Goal: Task Accomplishment & Management: Manage account settings

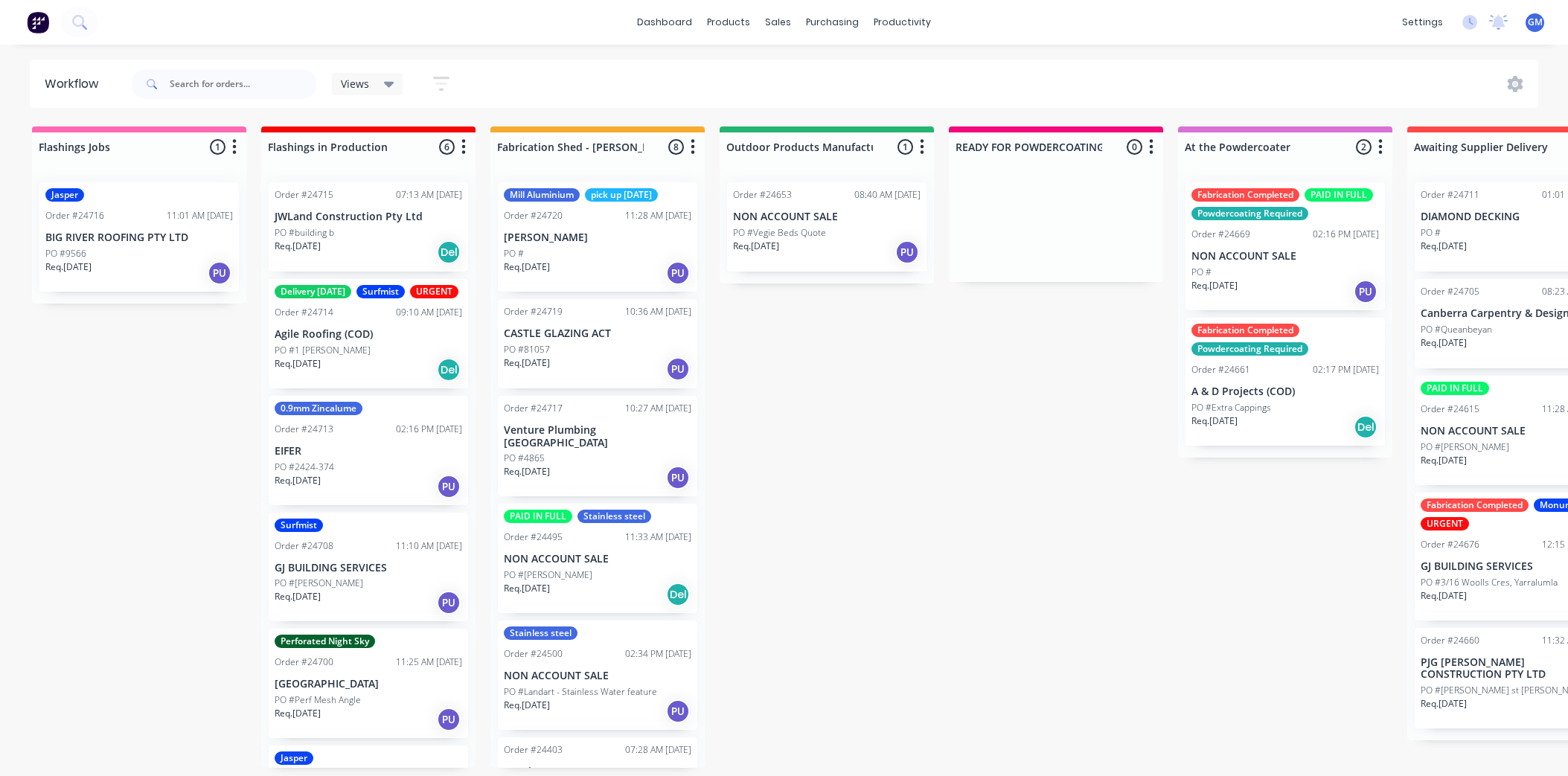
scroll to position [0, 75]
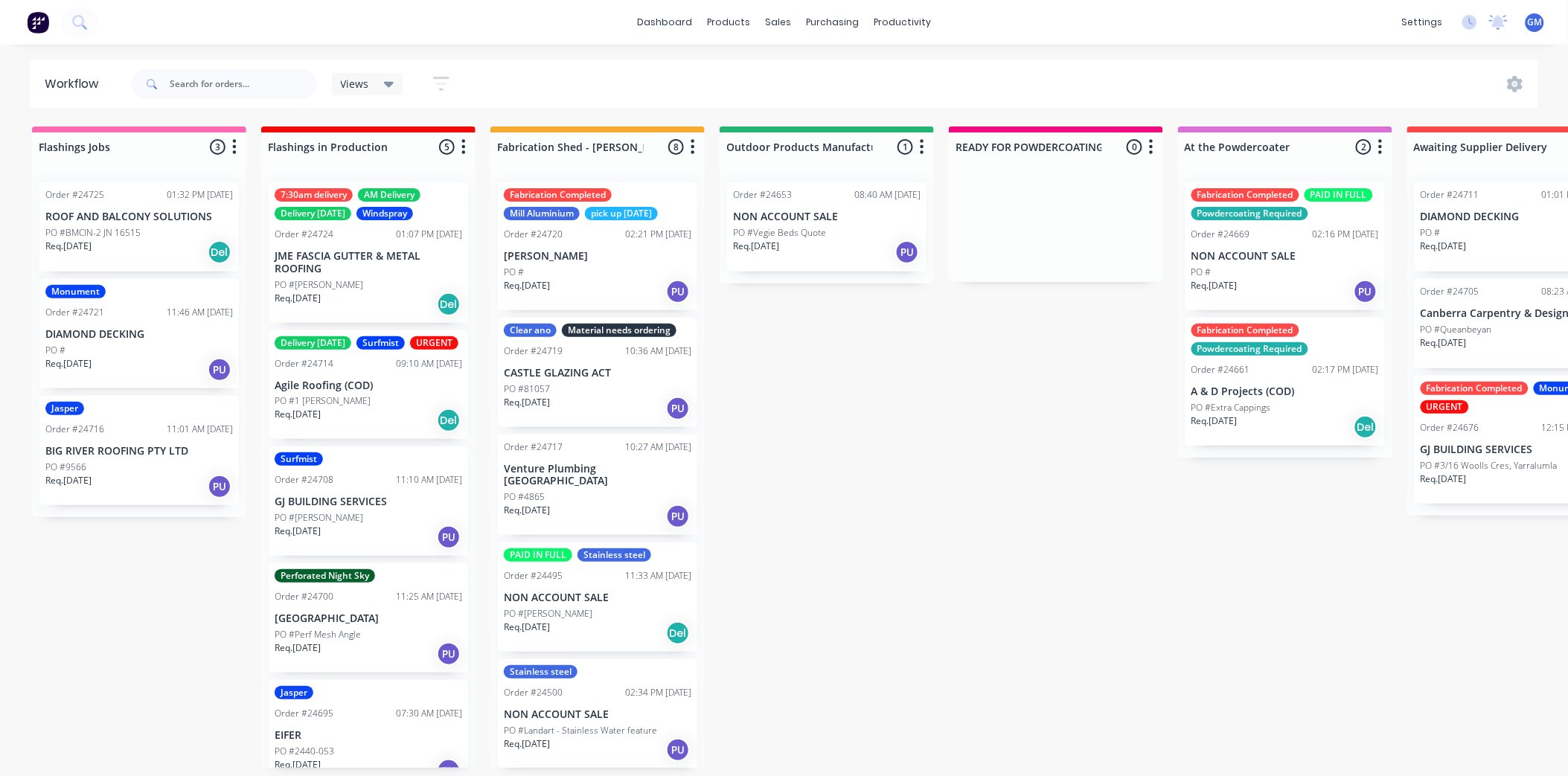
click at [846, 228] on div "PO #Vegie Beds Quote" at bounding box center [826, 233] width 187 height 13
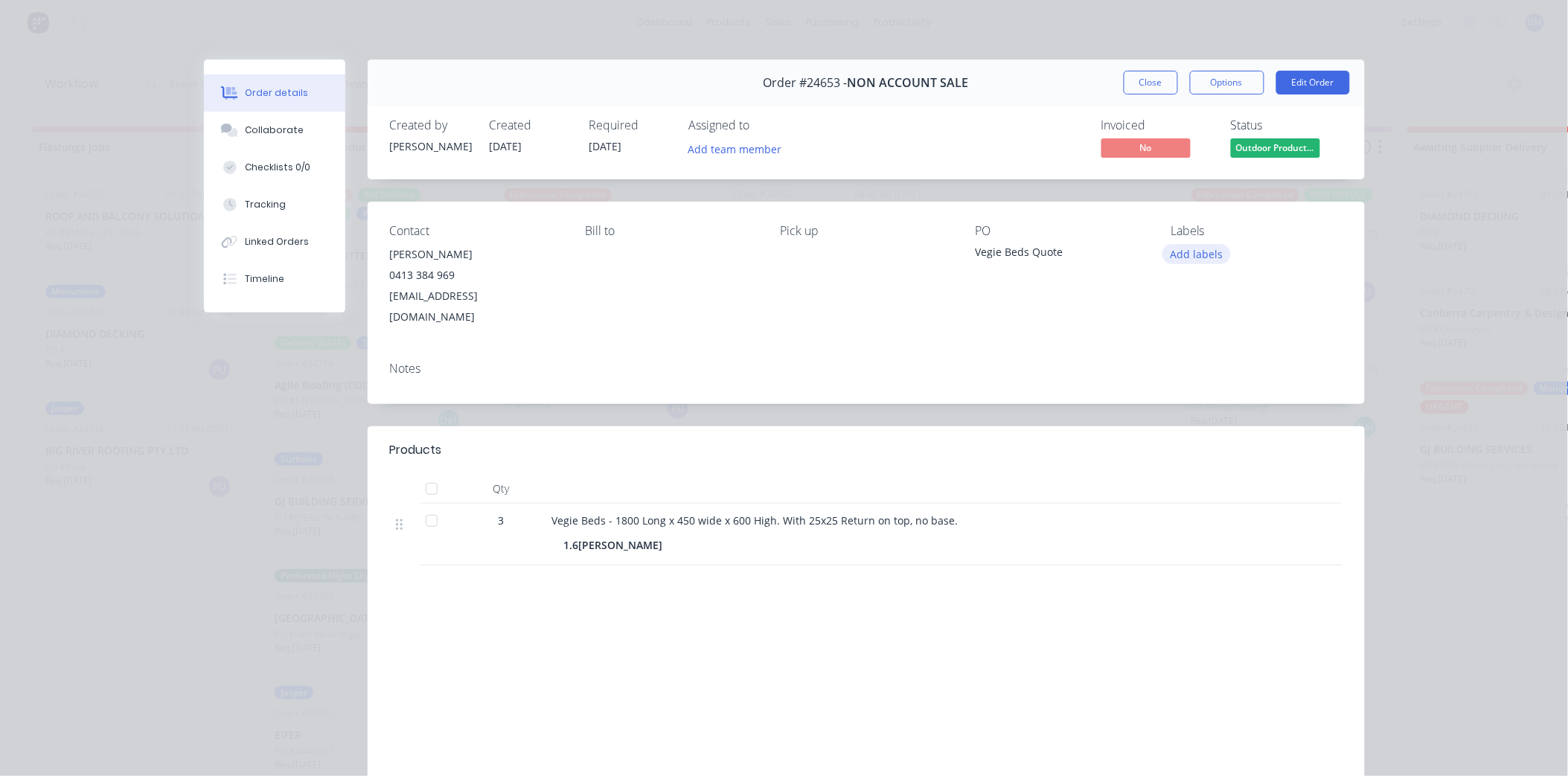
click at [1191, 253] on button "Add labels" at bounding box center [1196, 254] width 68 height 20
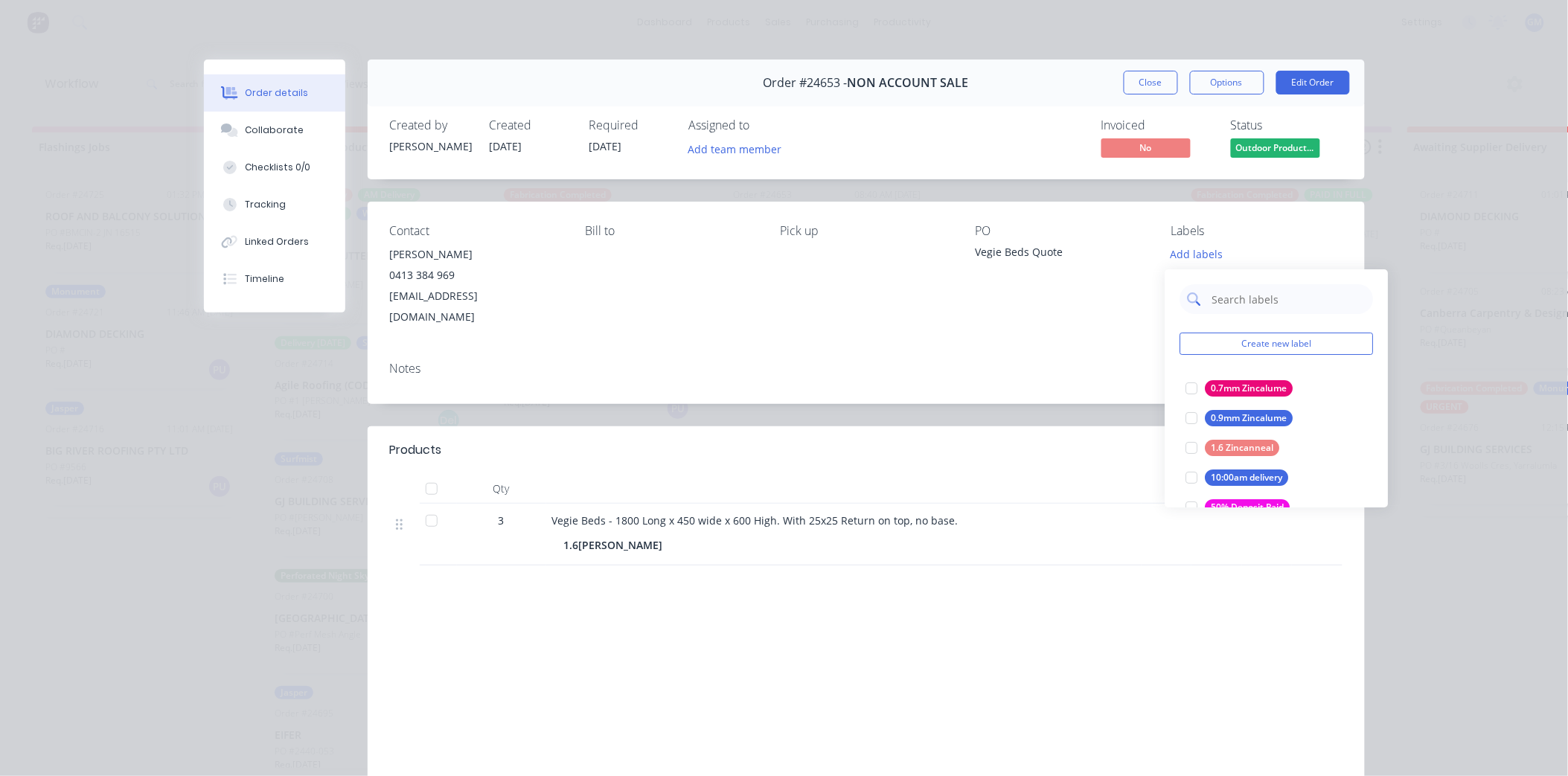
click at [1236, 305] on input "text" at bounding box center [1288, 299] width 155 height 30
click at [1220, 300] on input "text" at bounding box center [1288, 299] width 155 height 30
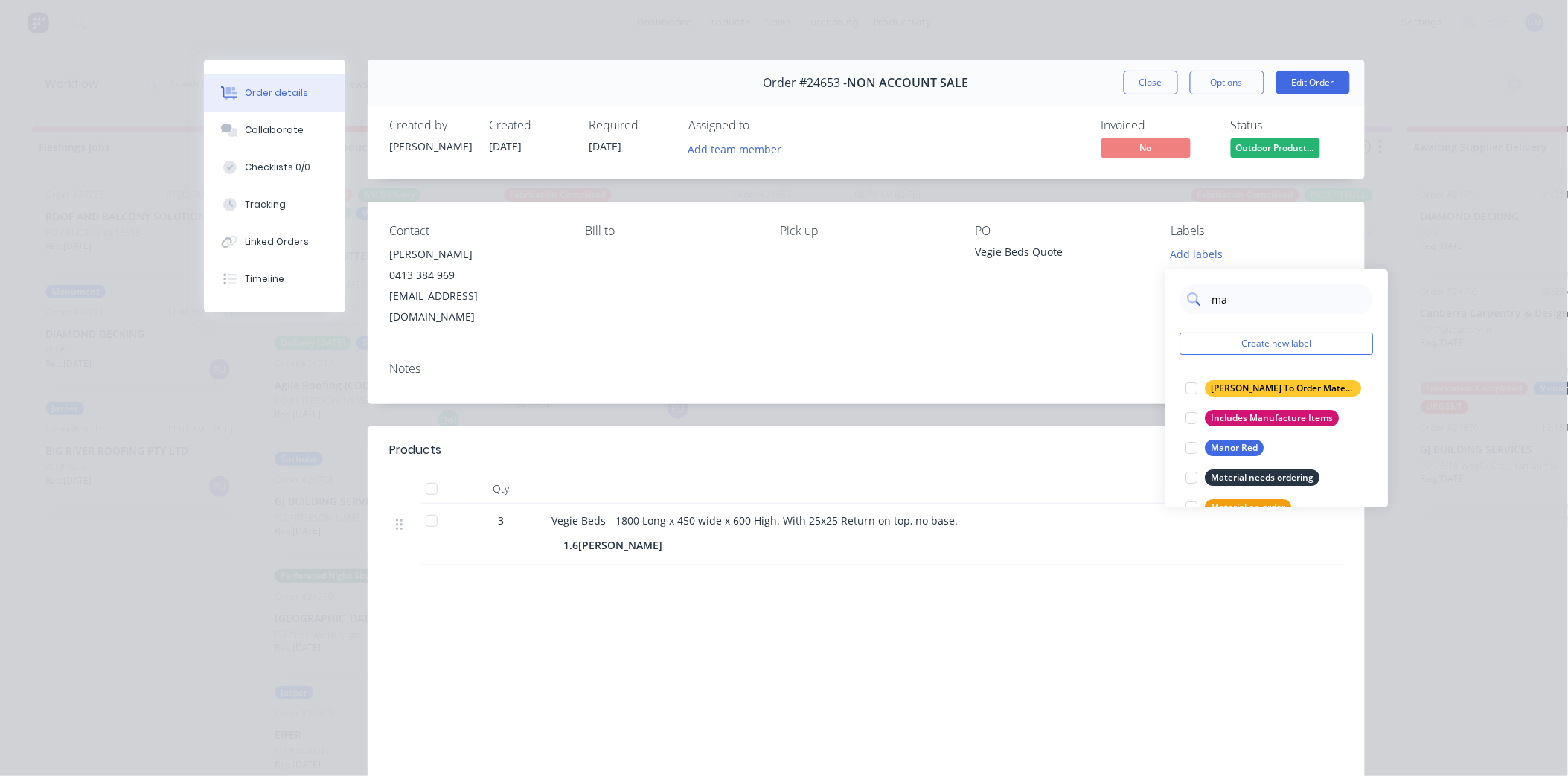
type input "mat"
click at [1186, 417] on div at bounding box center [1192, 418] width 30 height 30
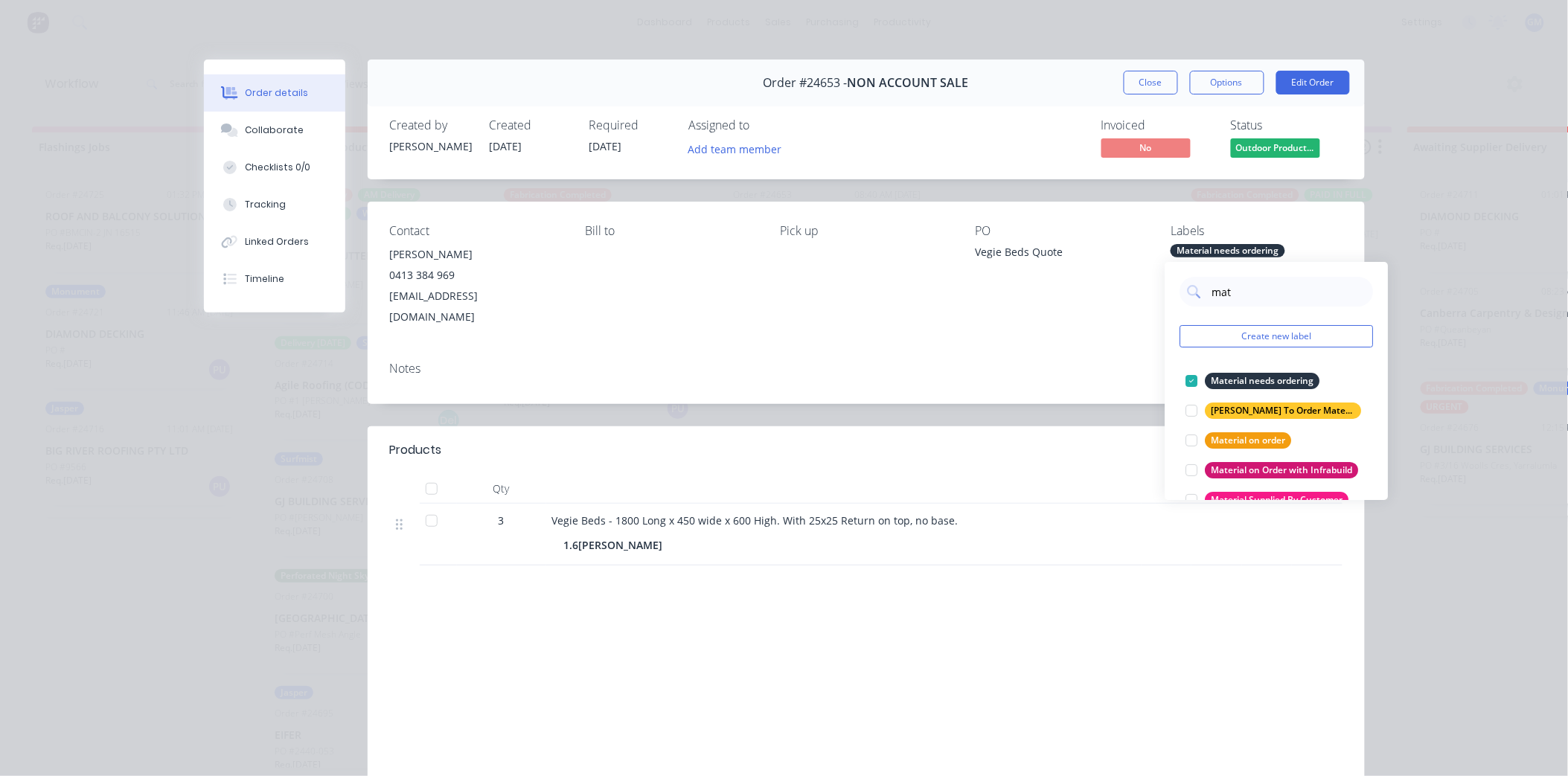
click at [964, 350] on div "Notes" at bounding box center [866, 376] width 997 height 54
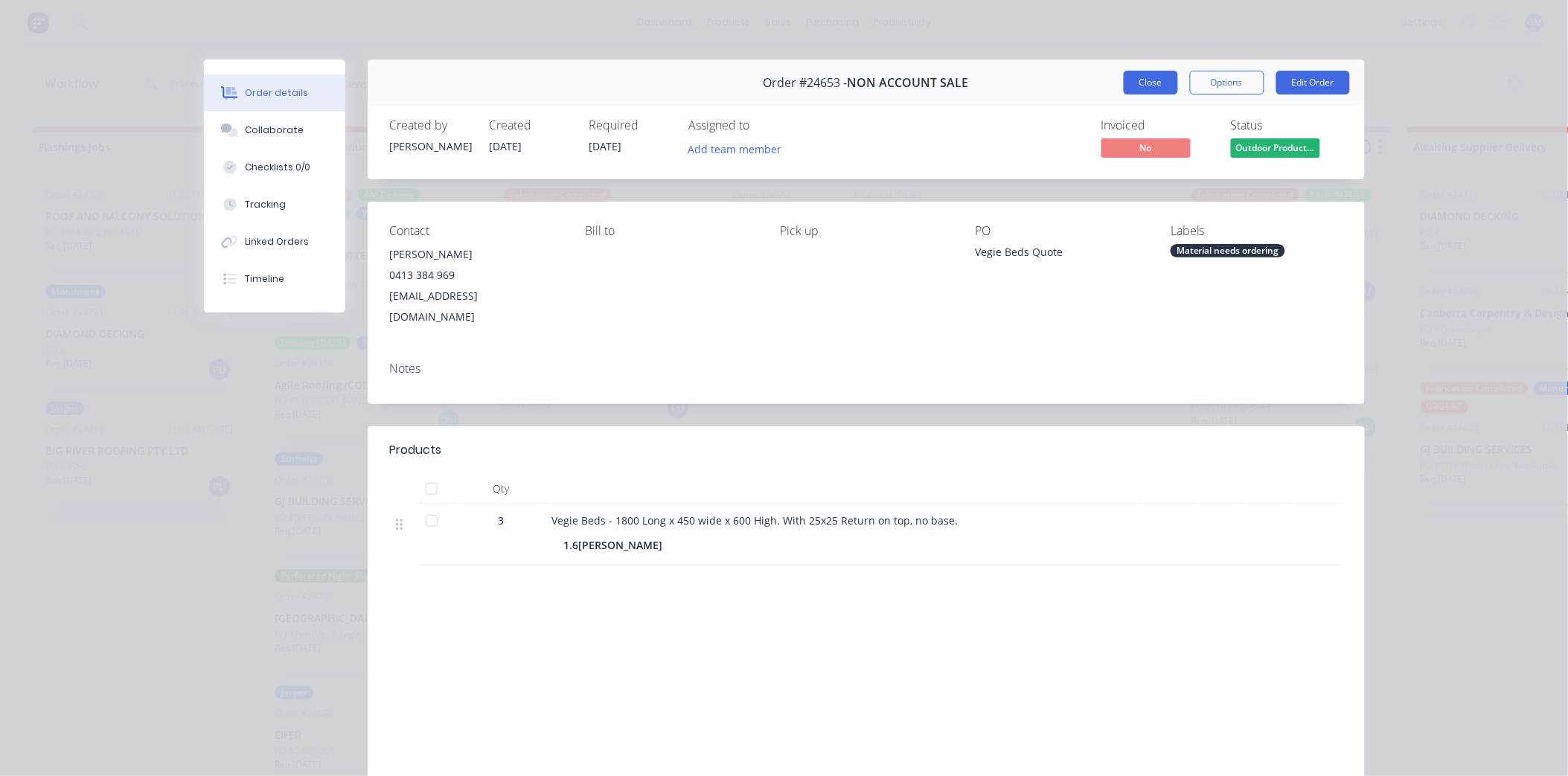
click at [1139, 85] on button "Close" at bounding box center [1150, 83] width 54 height 24
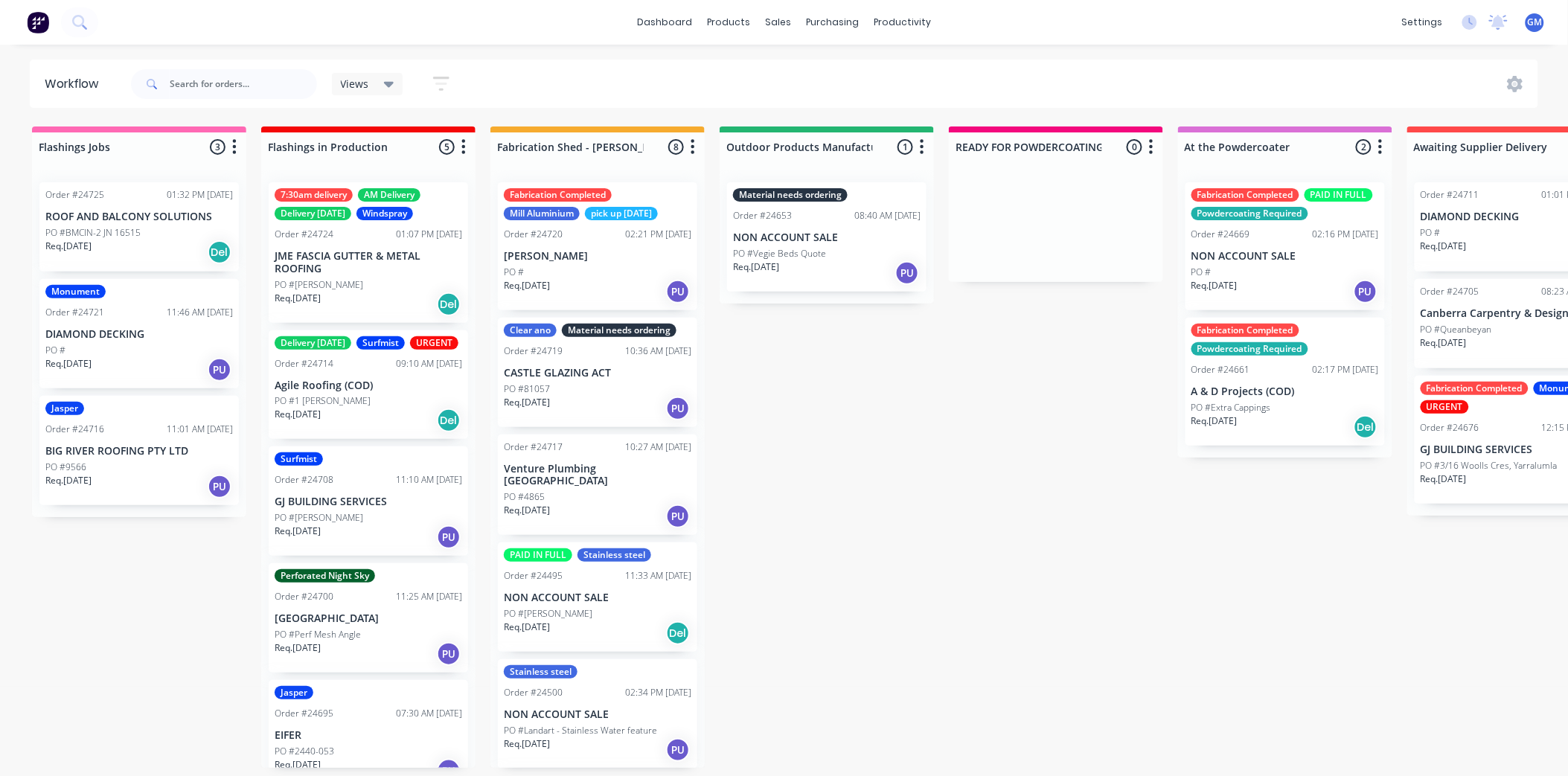
click at [596, 225] on div "Fabrication Completed Mill Aluminium pick up Friday Order #24720 02:21 PM 25/08…" at bounding box center [597, 246] width 200 height 128
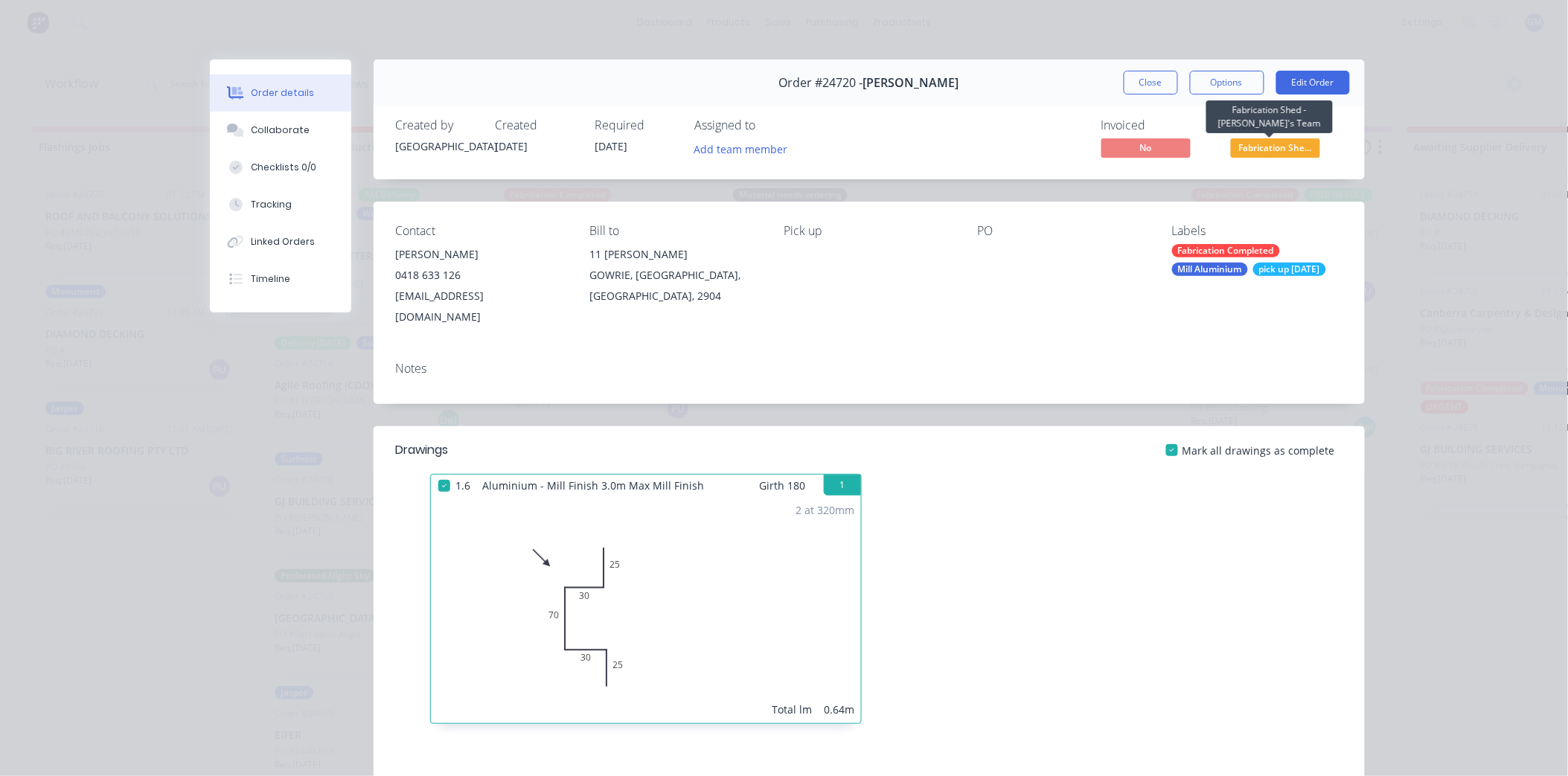
click at [1277, 147] on span "Fabrication She..." at bounding box center [1275, 147] width 90 height 19
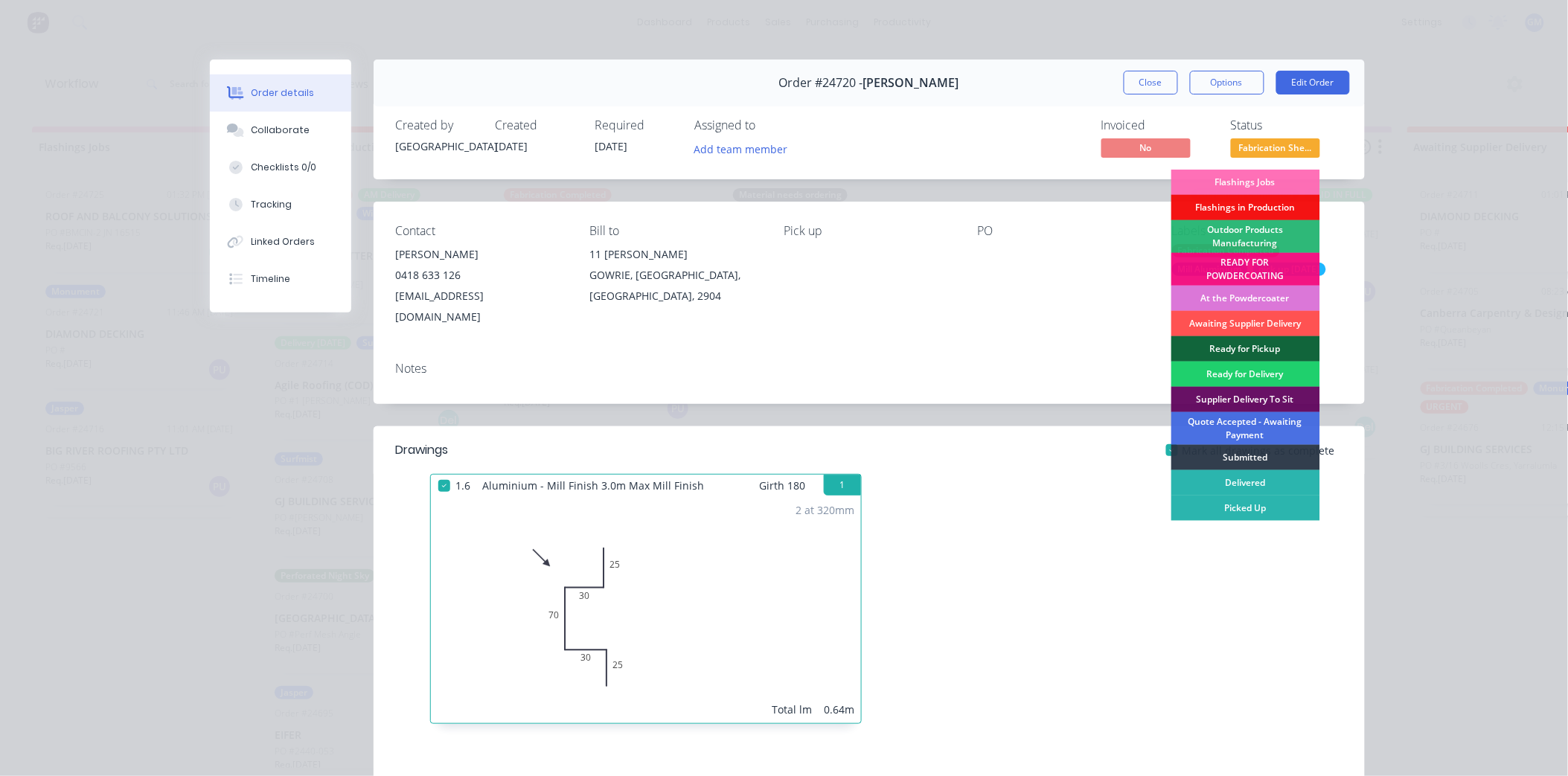
click at [1421, 163] on div "Order details Collaborate Checklists 0/0 Tracking Linked Orders Timeline Order …" at bounding box center [784, 388] width 1568 height 776
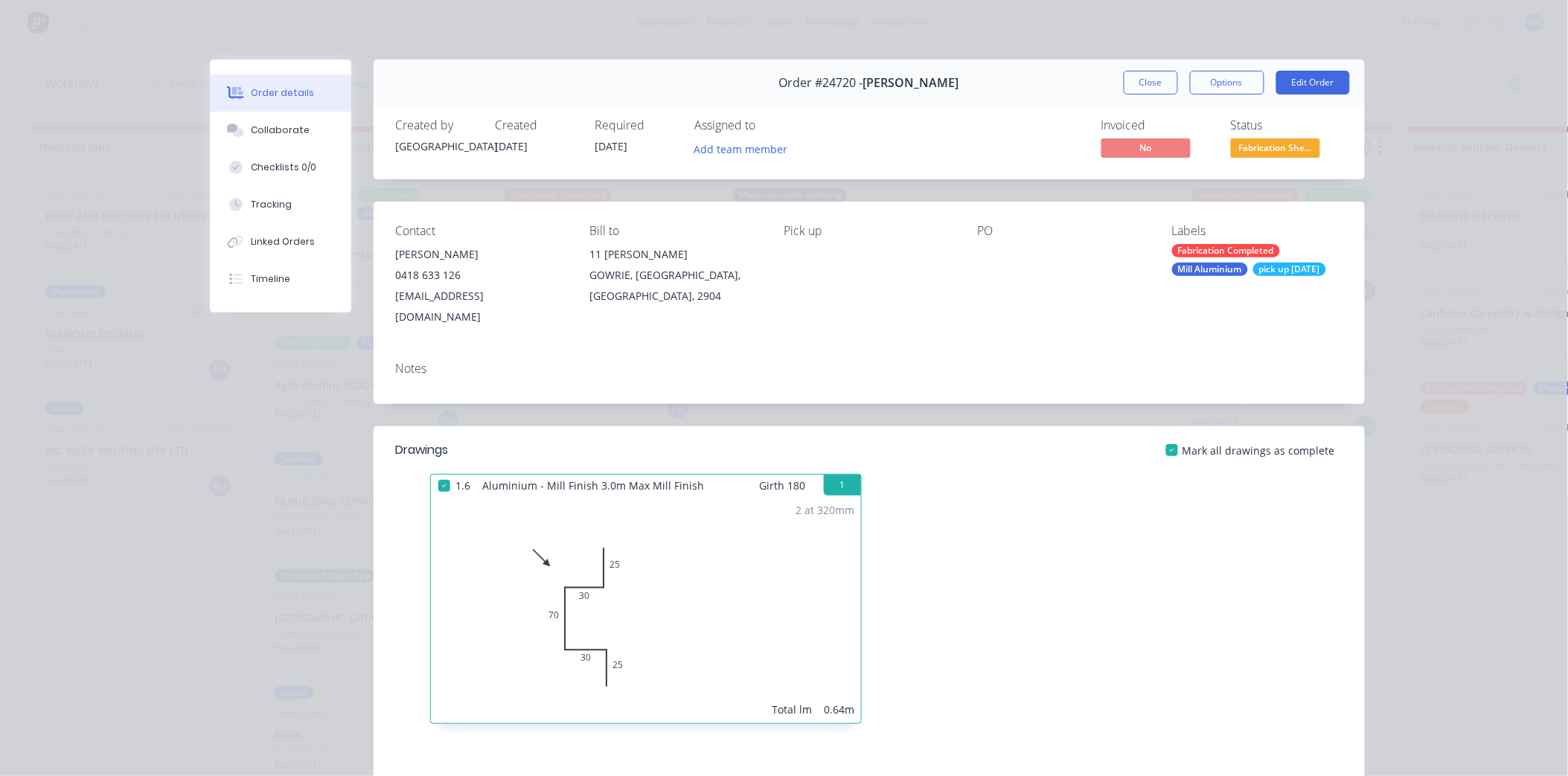
click at [1467, 145] on div "Order details Collaborate Checklists 0/0 Tracking Linked Orders Timeline Order …" at bounding box center [784, 388] width 1568 height 776
click at [1101, 145] on span "No" at bounding box center [1146, 147] width 90 height 19
click at [1018, 149] on div "Invoiced No Status Fabrication She..." at bounding box center [1093, 139] width 499 height 44
click at [1152, 83] on button "Close" at bounding box center [1150, 83] width 54 height 24
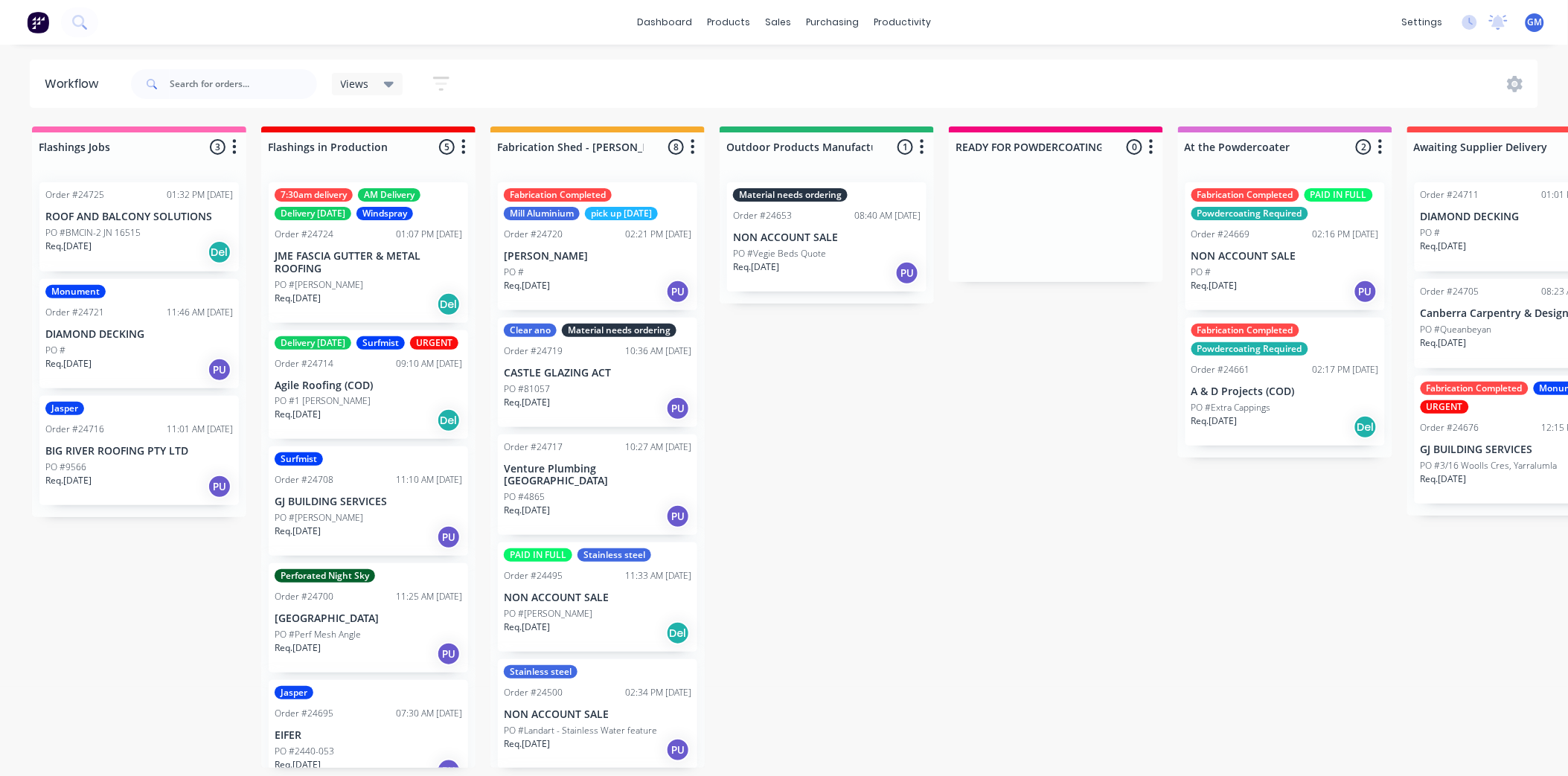
click at [582, 242] on div "Fabrication Completed Mill Aluminium pick up Friday Order #24720 02:21 PM 25/08…" at bounding box center [597, 246] width 200 height 128
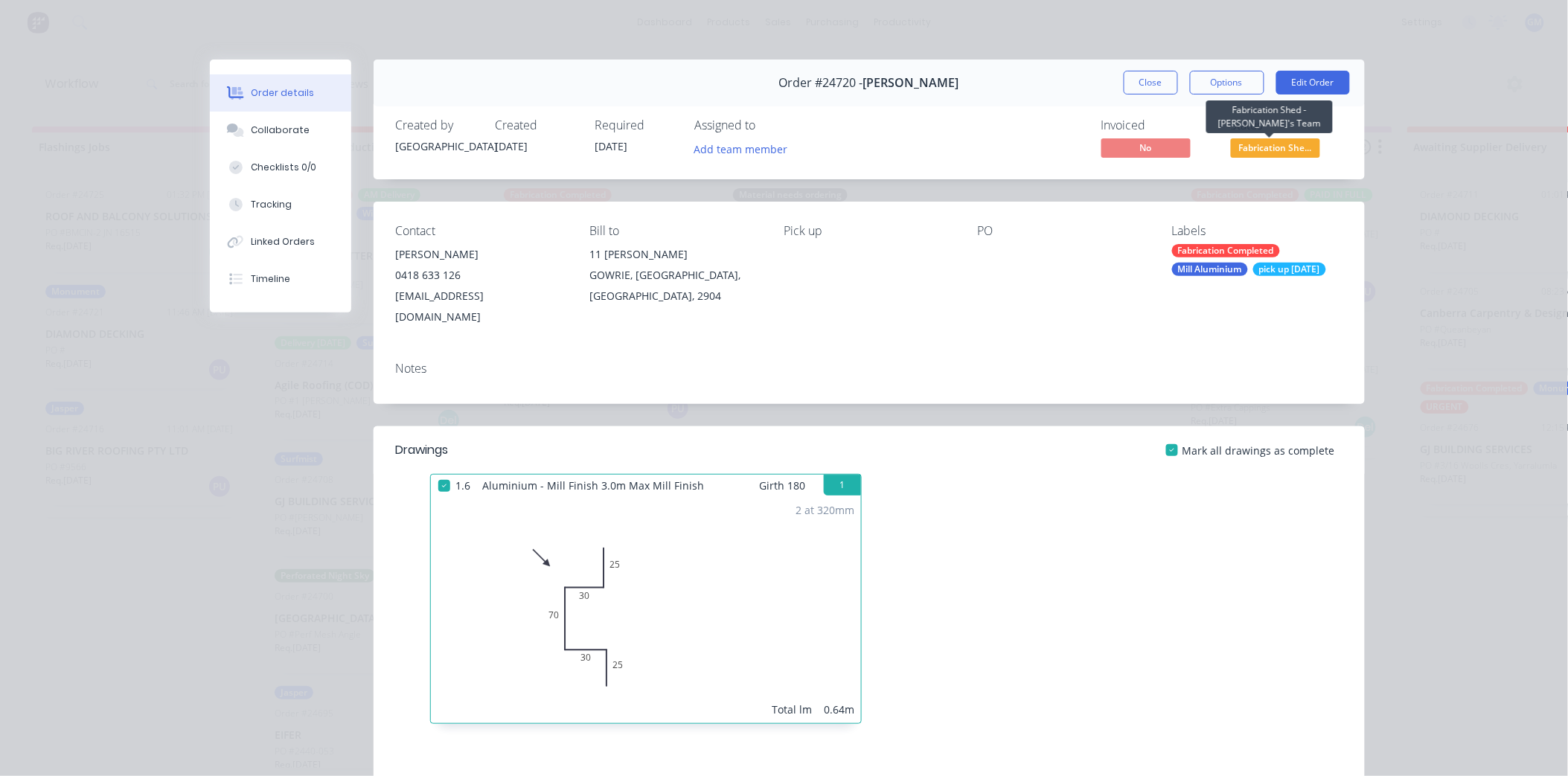
click at [1256, 149] on span "Fabrication She..." at bounding box center [1275, 147] width 90 height 19
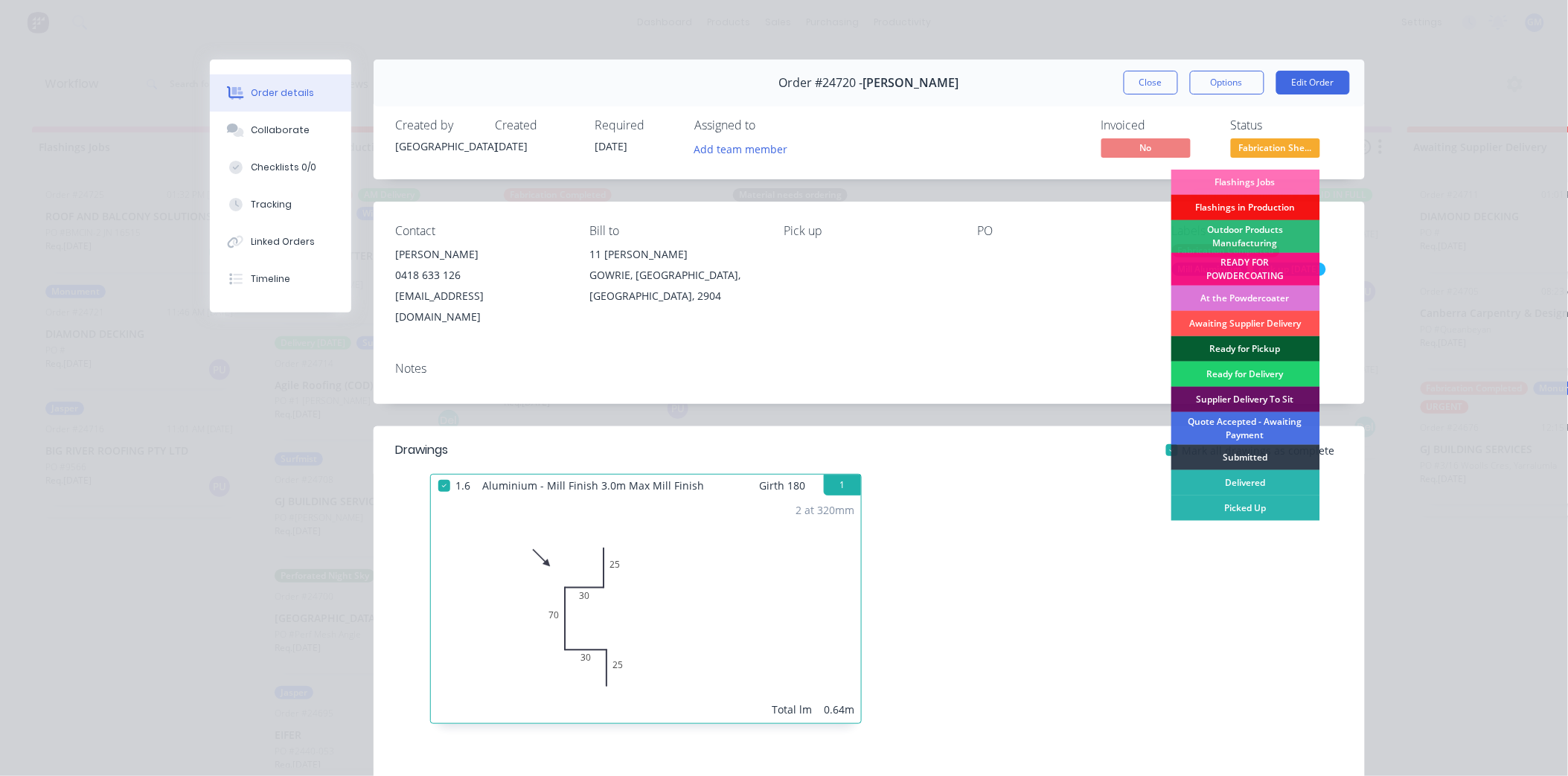
click at [1243, 348] on div "Ready for Pickup" at bounding box center [1246, 349] width 149 height 26
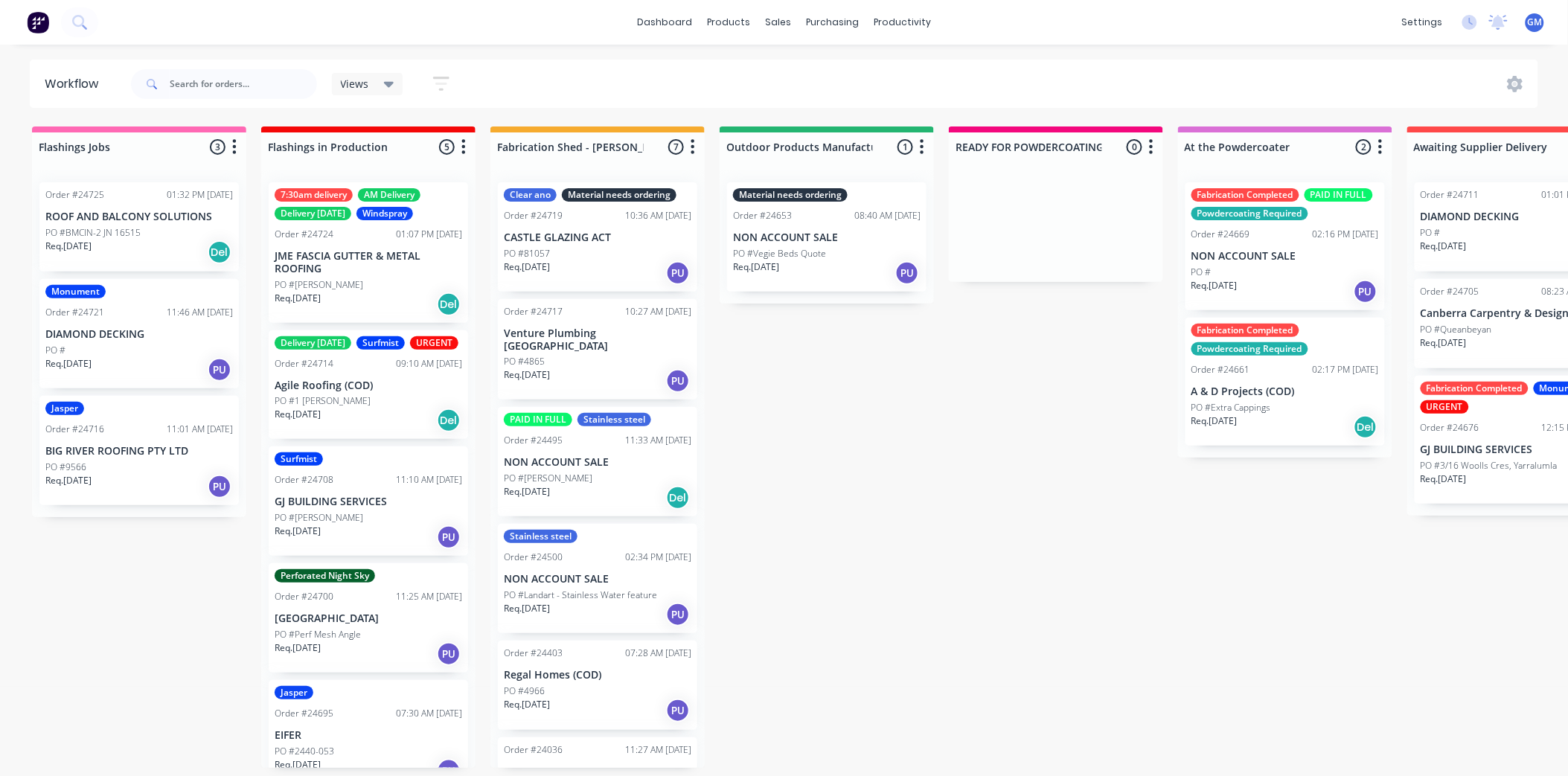
click at [619, 355] on div "PO #4865" at bounding box center [597, 361] width 187 height 13
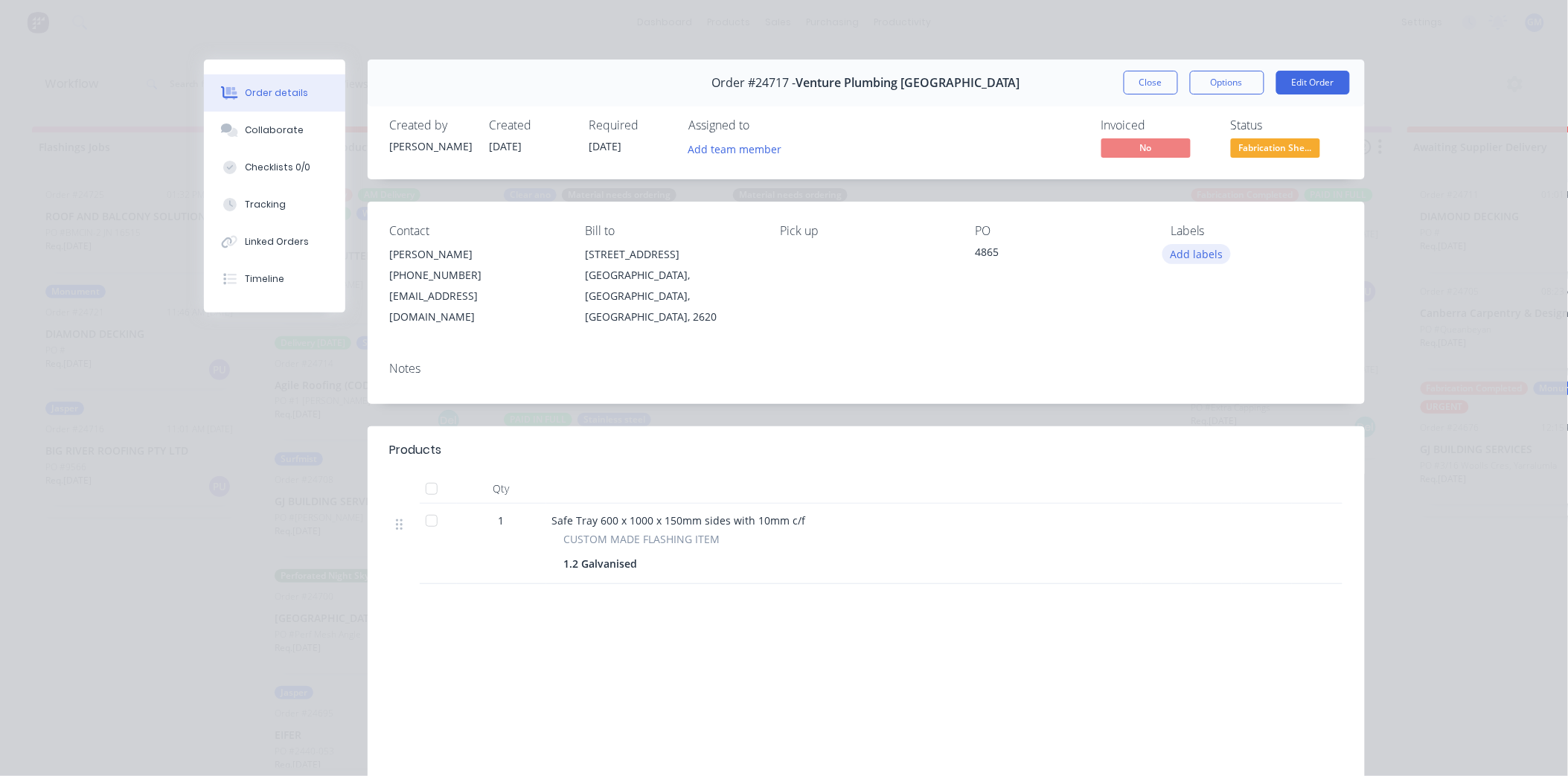
click at [1200, 249] on button "Add labels" at bounding box center [1196, 254] width 68 height 20
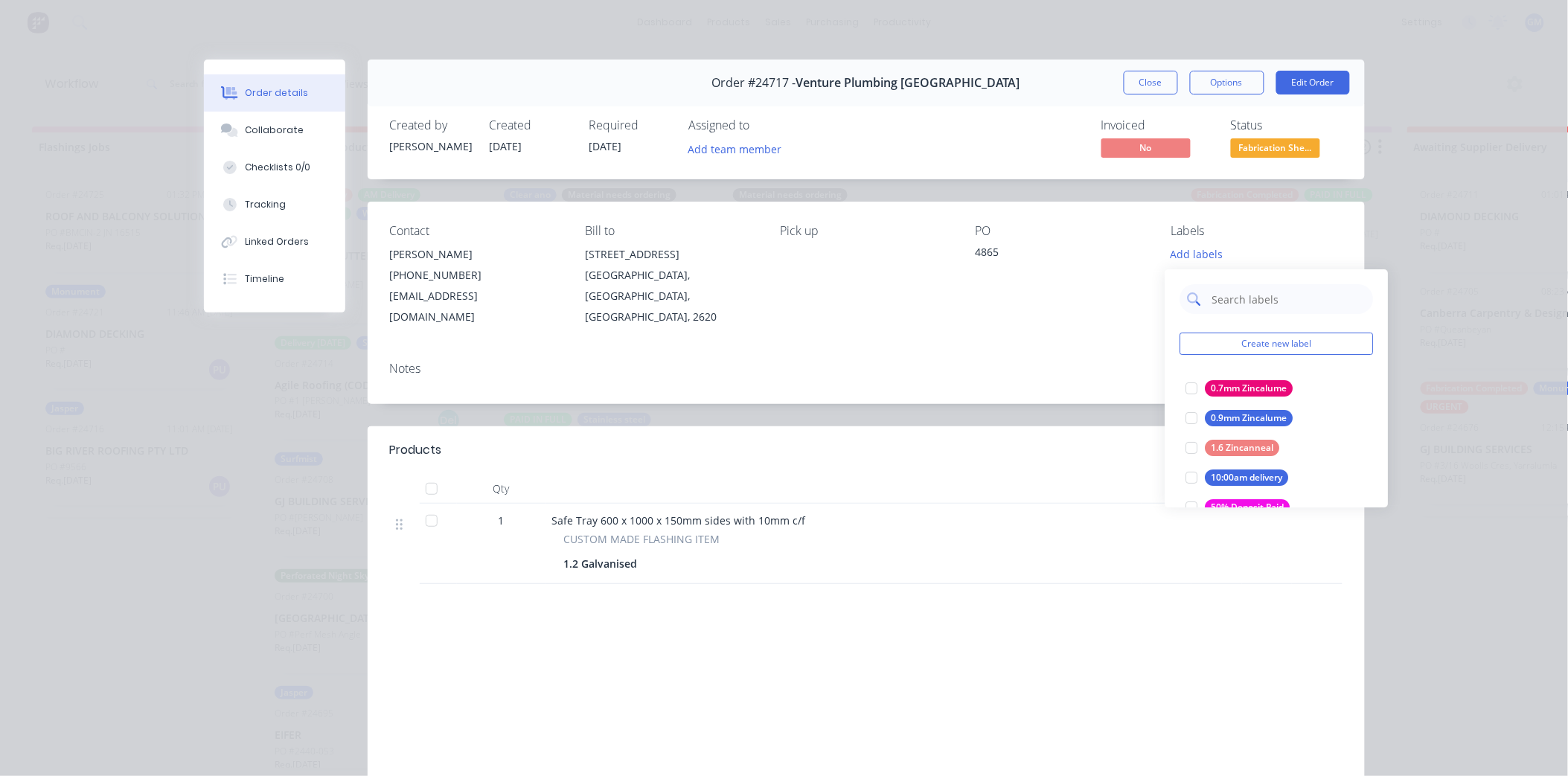
click at [1292, 311] on input "text" at bounding box center [1288, 299] width 155 height 30
click at [1213, 300] on input "text" at bounding box center [1288, 299] width 155 height 30
click at [1549, 283] on div "Order details Collaborate Checklists 0/0 Tracking Linked Orders Timeline Order …" at bounding box center [784, 388] width 1568 height 776
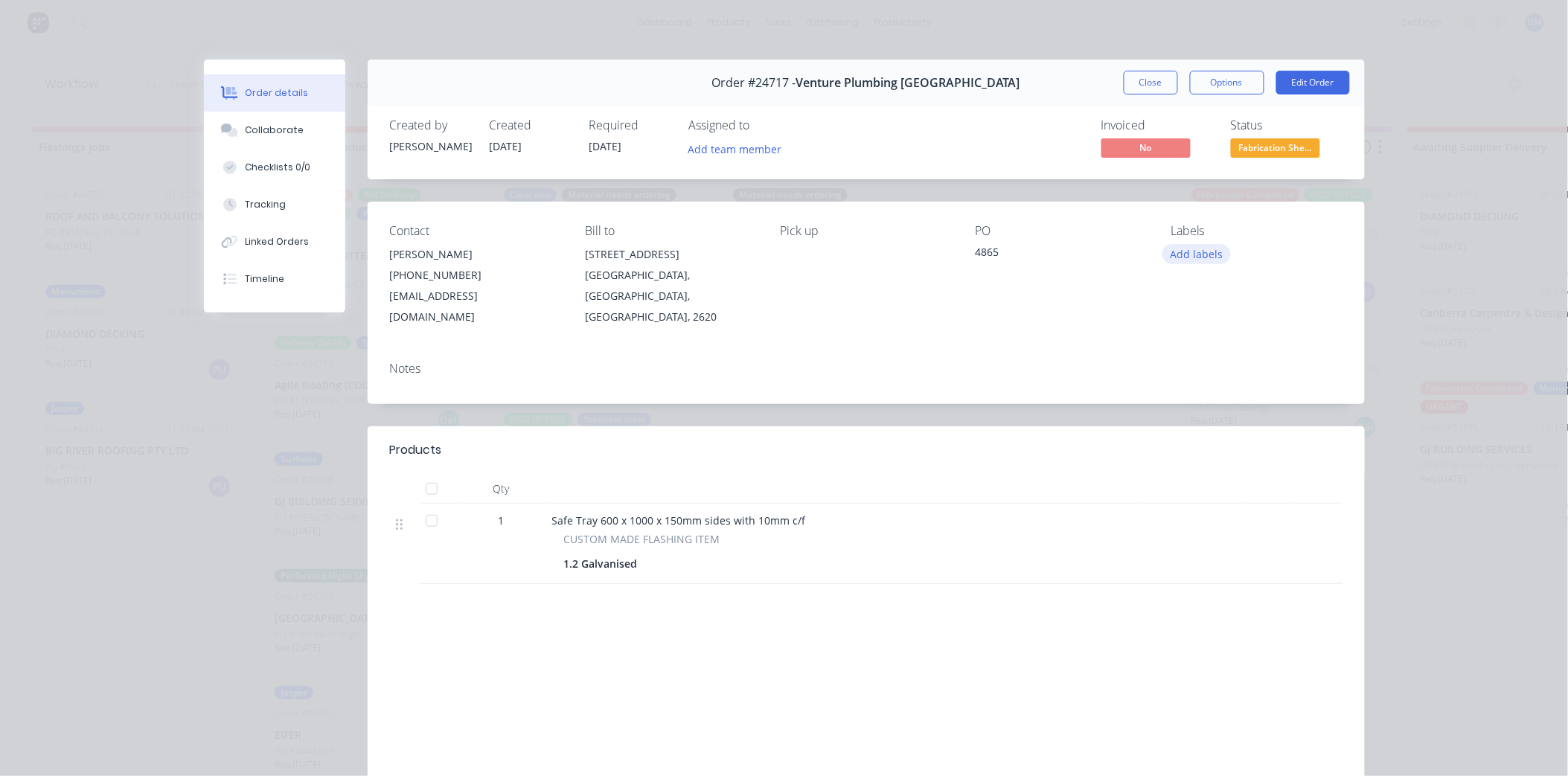
click at [1205, 257] on button "Add labels" at bounding box center [1196, 254] width 68 height 20
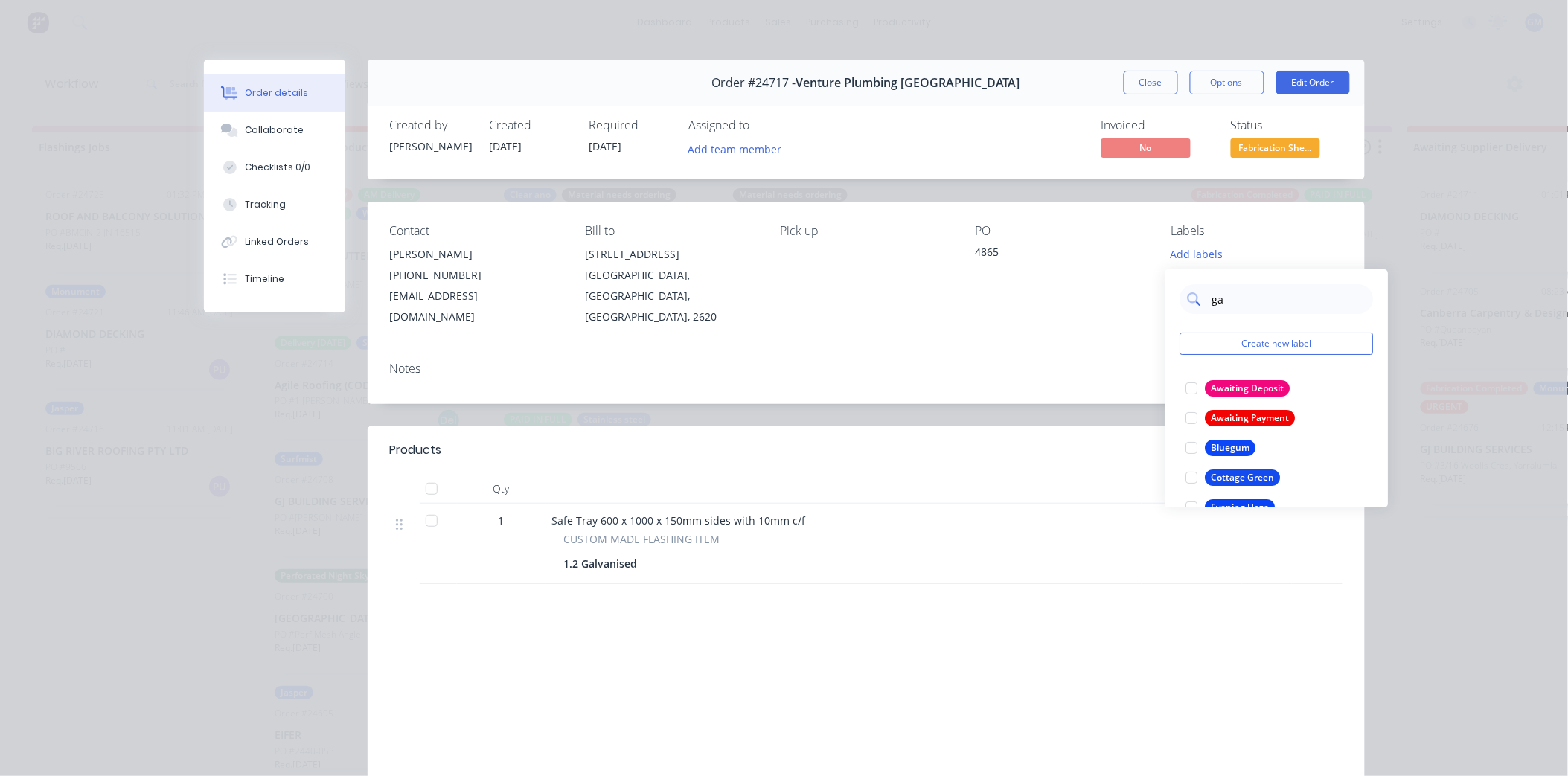
type input "gal"
click at [1194, 392] on div at bounding box center [1192, 389] width 30 height 30
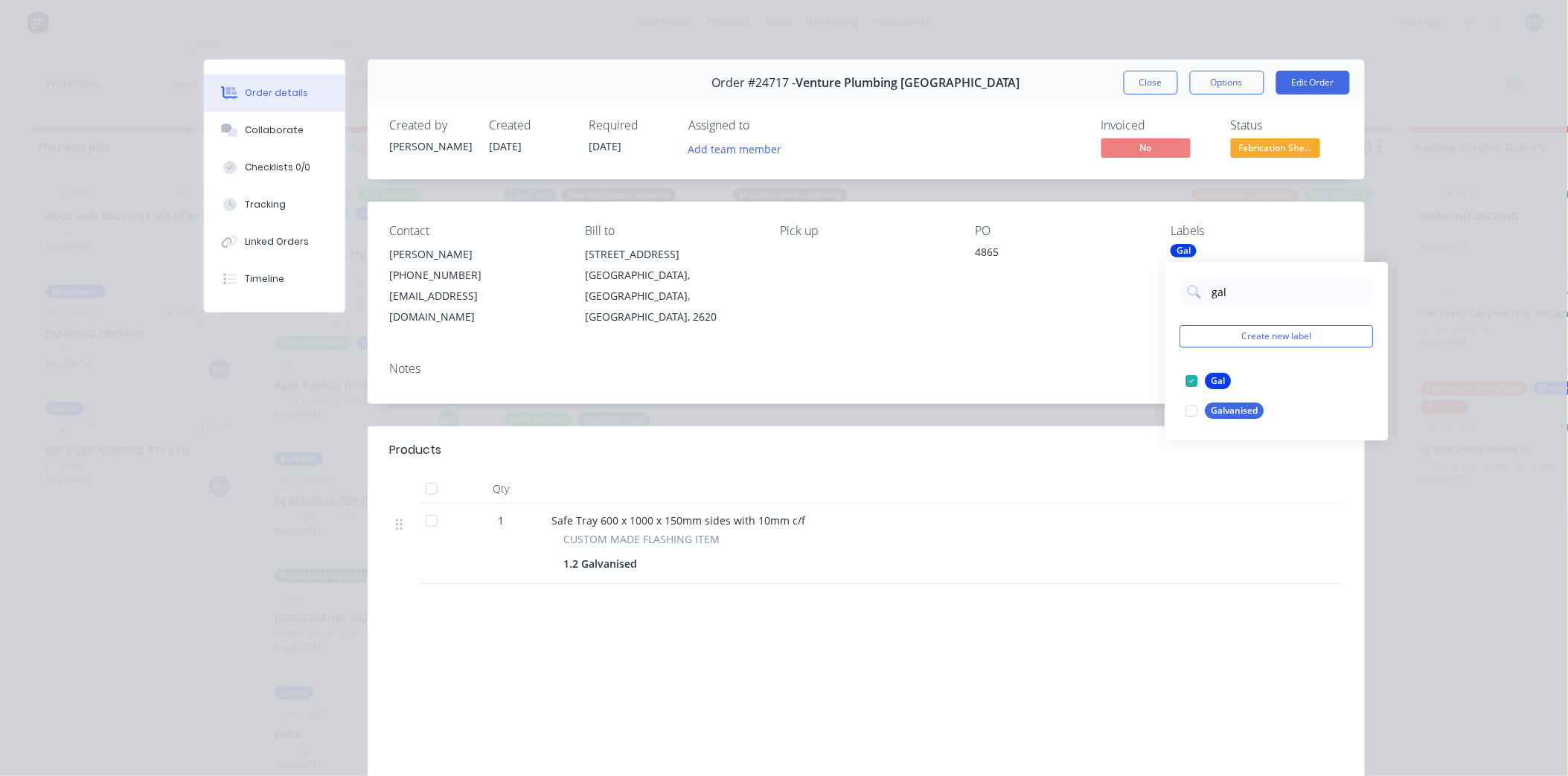
click at [1030, 361] on div "Notes" at bounding box center [865, 368] width 952 height 14
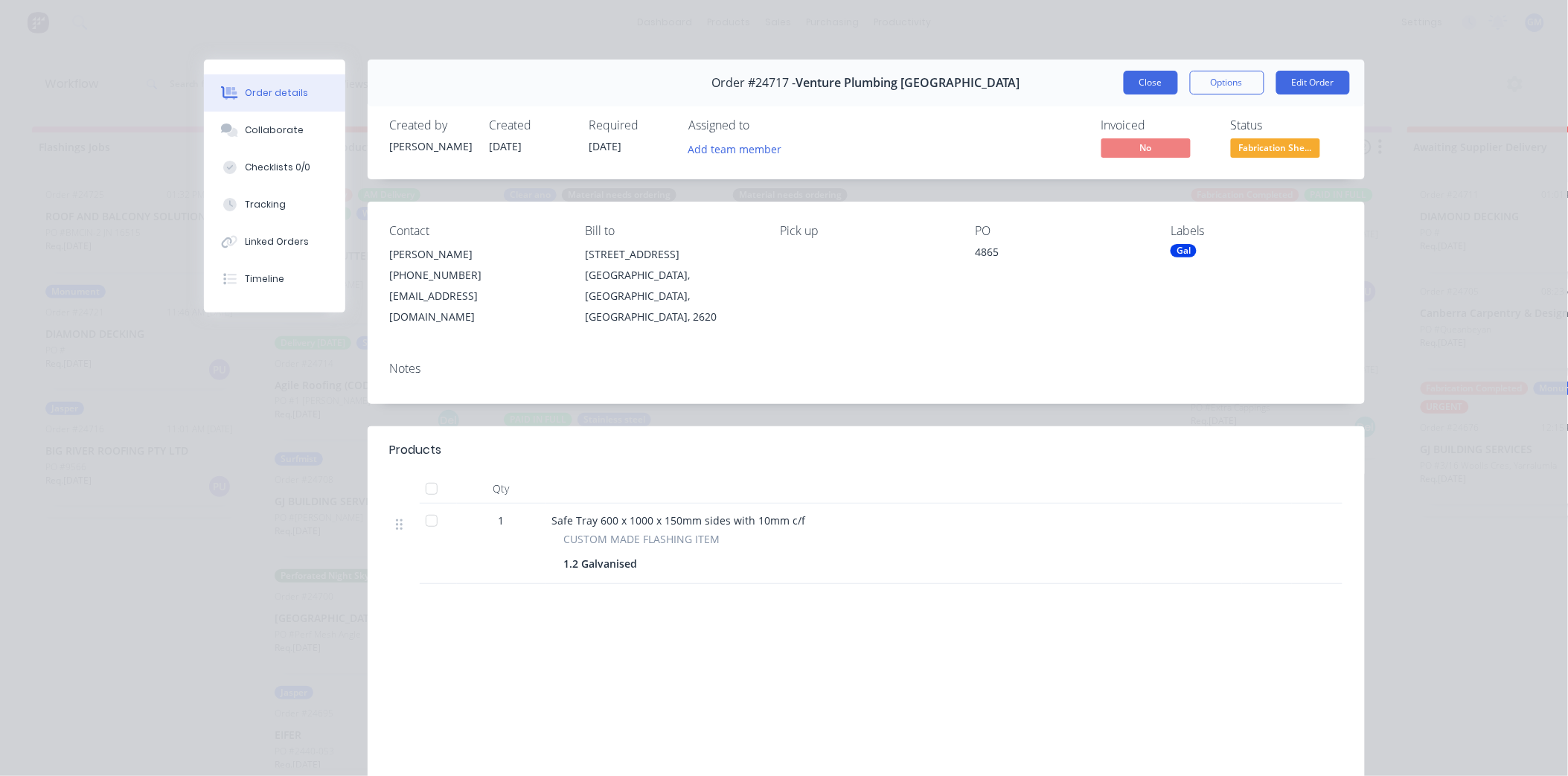
click at [1135, 81] on button "Close" at bounding box center [1150, 83] width 54 height 24
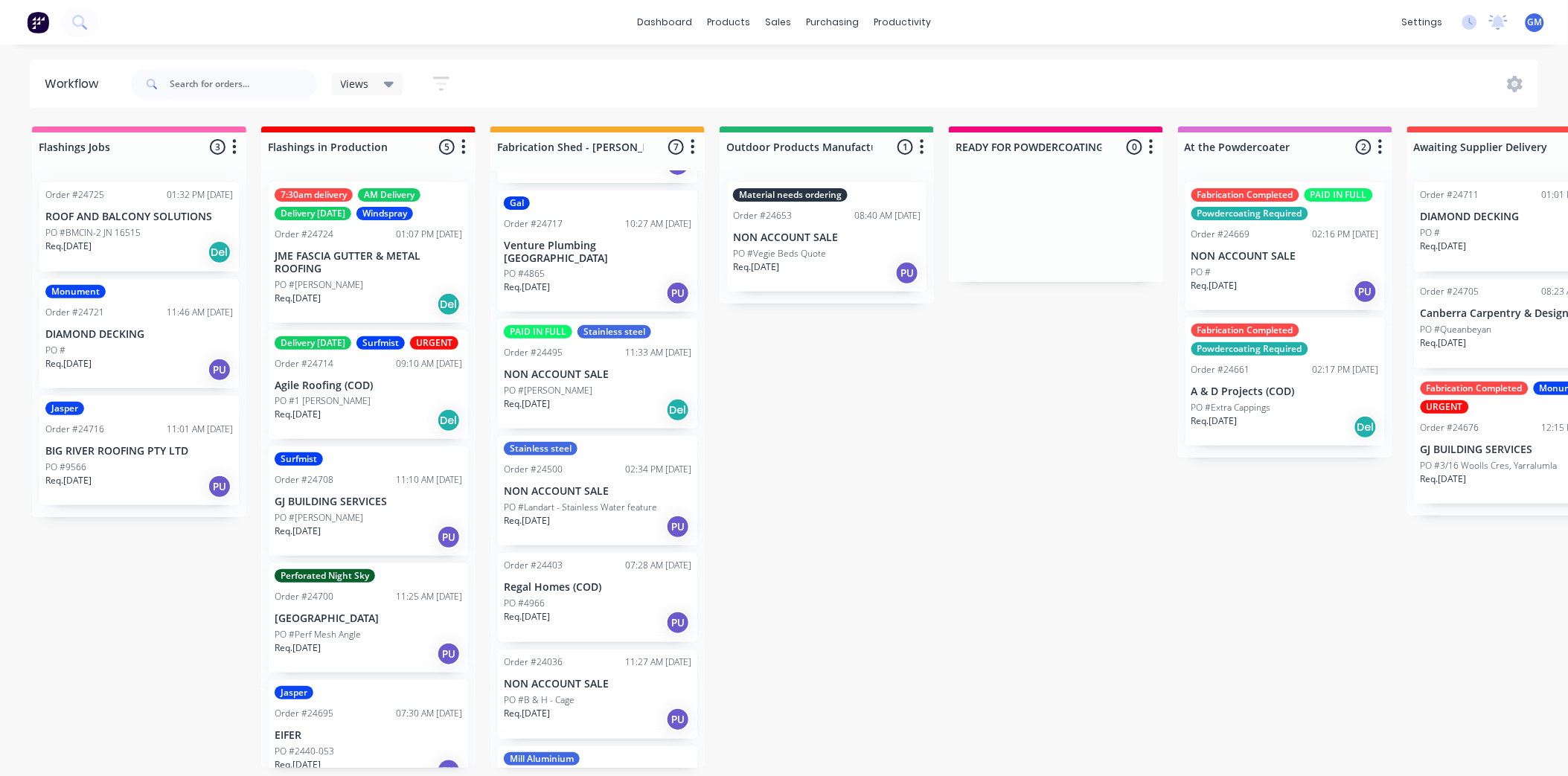
scroll to position [182, 0]
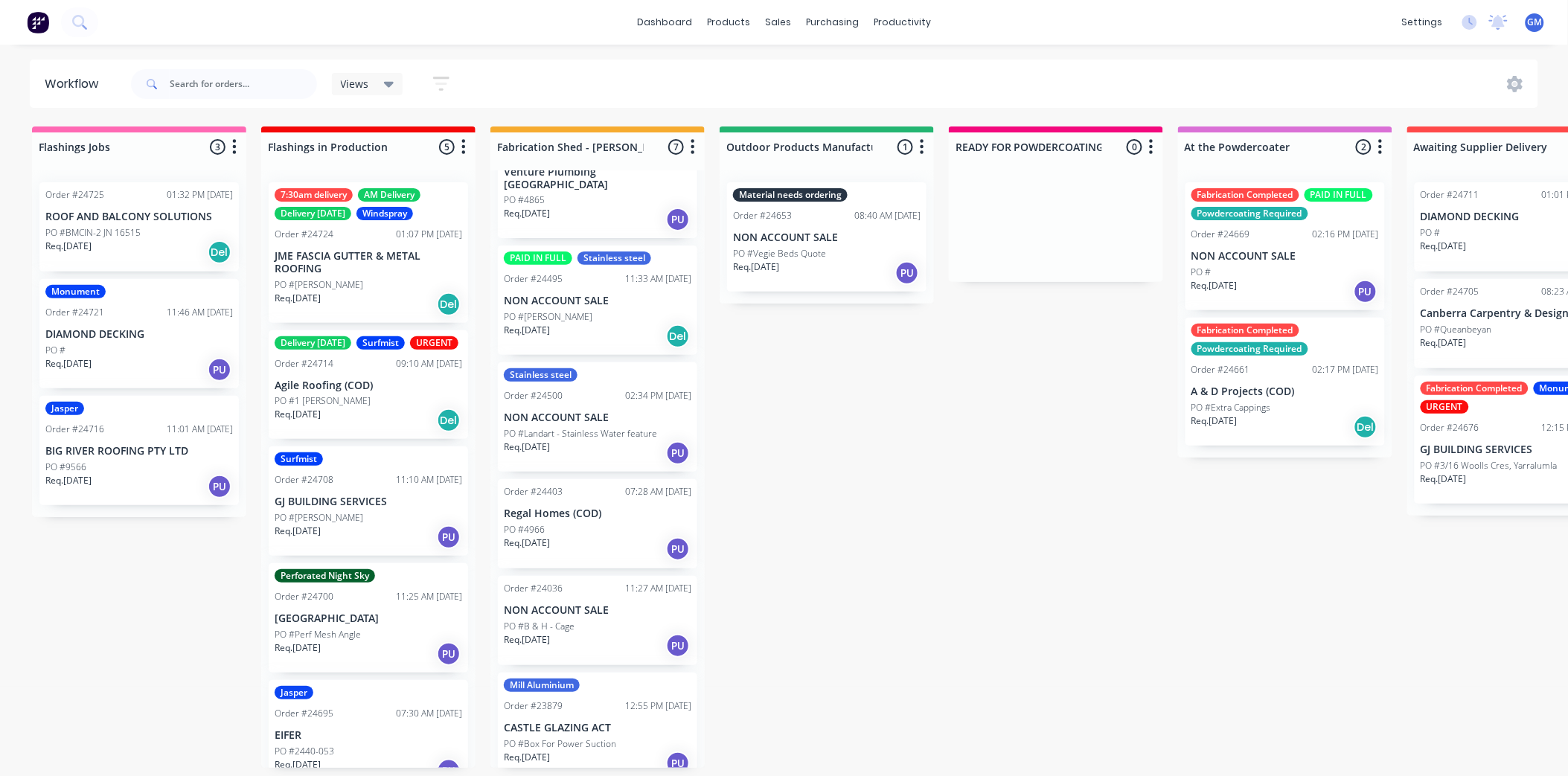
click at [615, 620] on div "PO #B & H - Cage" at bounding box center [597, 626] width 187 height 13
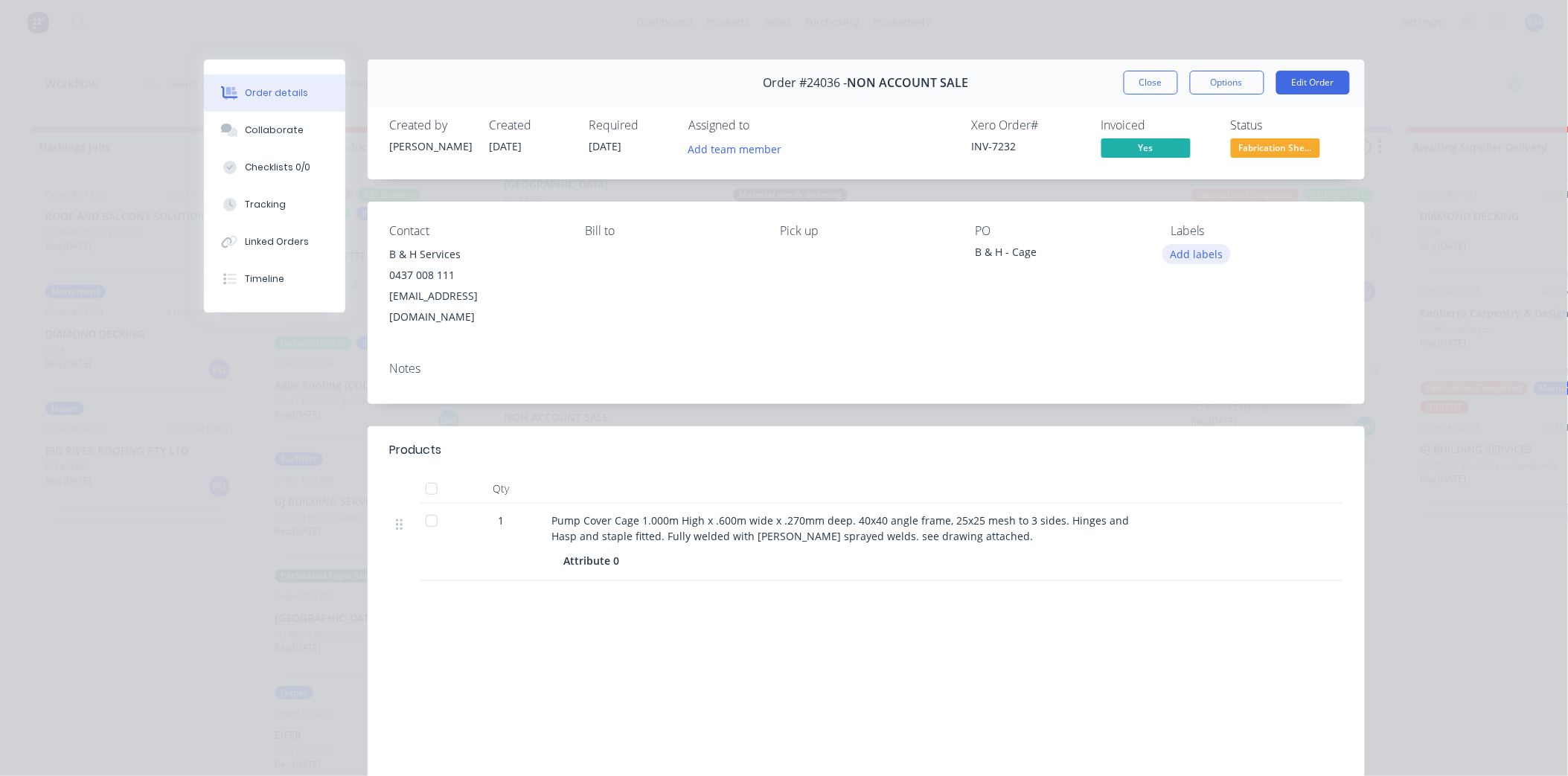
click at [1184, 257] on button "Add labels" at bounding box center [1196, 254] width 68 height 20
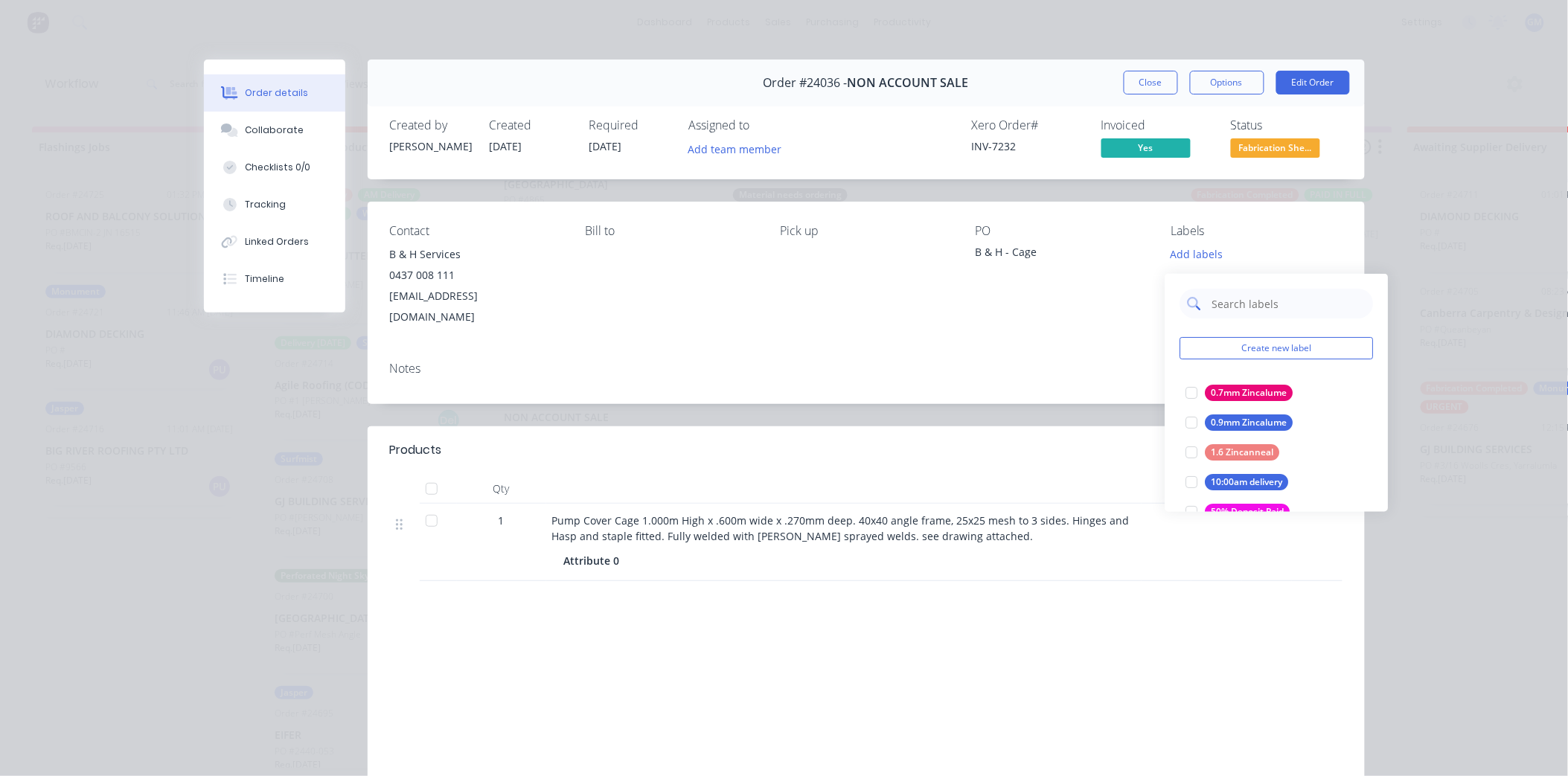
click at [1235, 299] on input "text" at bounding box center [1288, 304] width 155 height 30
type input "urg"
click at [1189, 419] on div at bounding box center [1192, 423] width 30 height 30
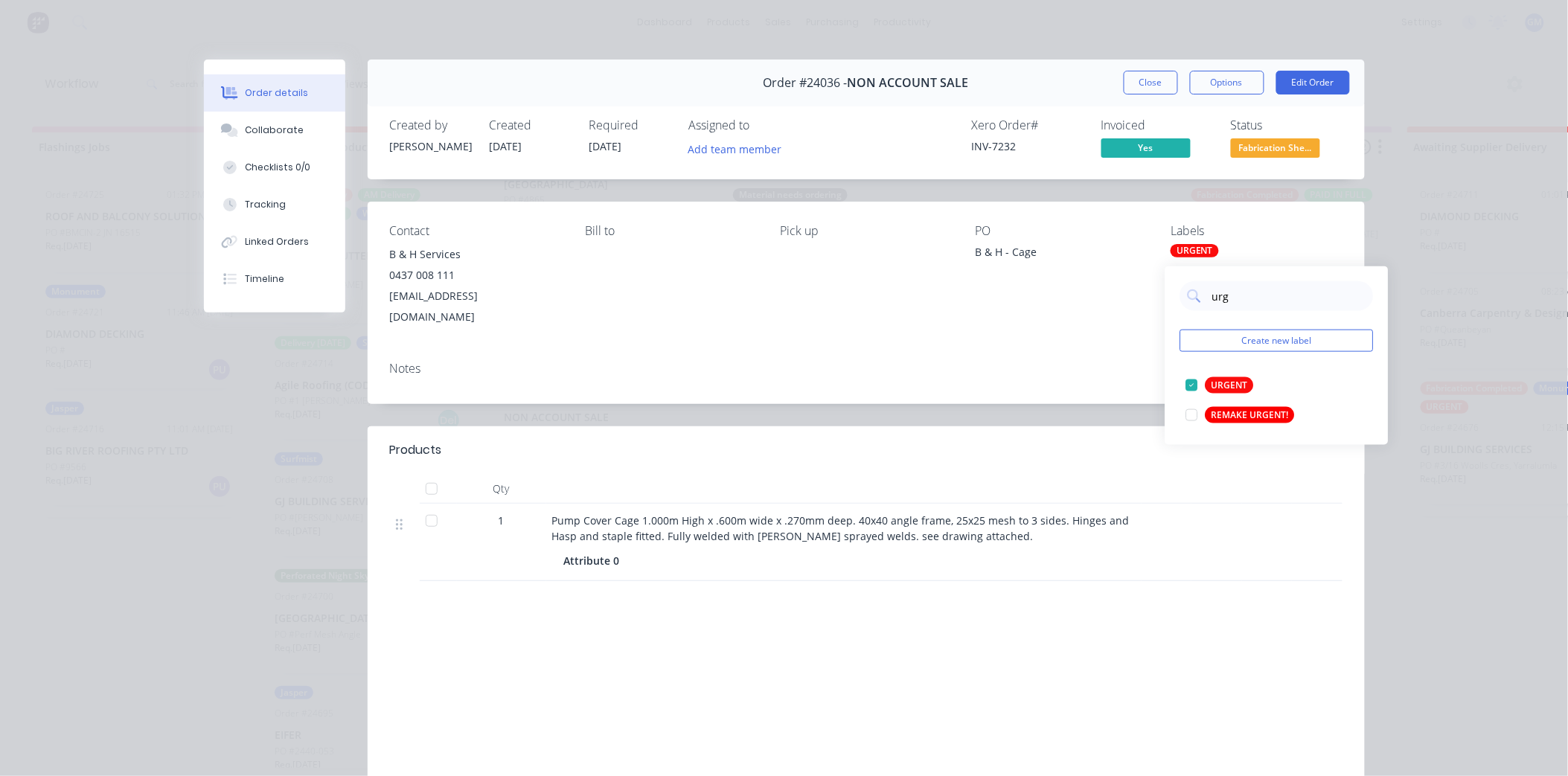
click at [1025, 361] on div "Notes" at bounding box center [865, 368] width 952 height 14
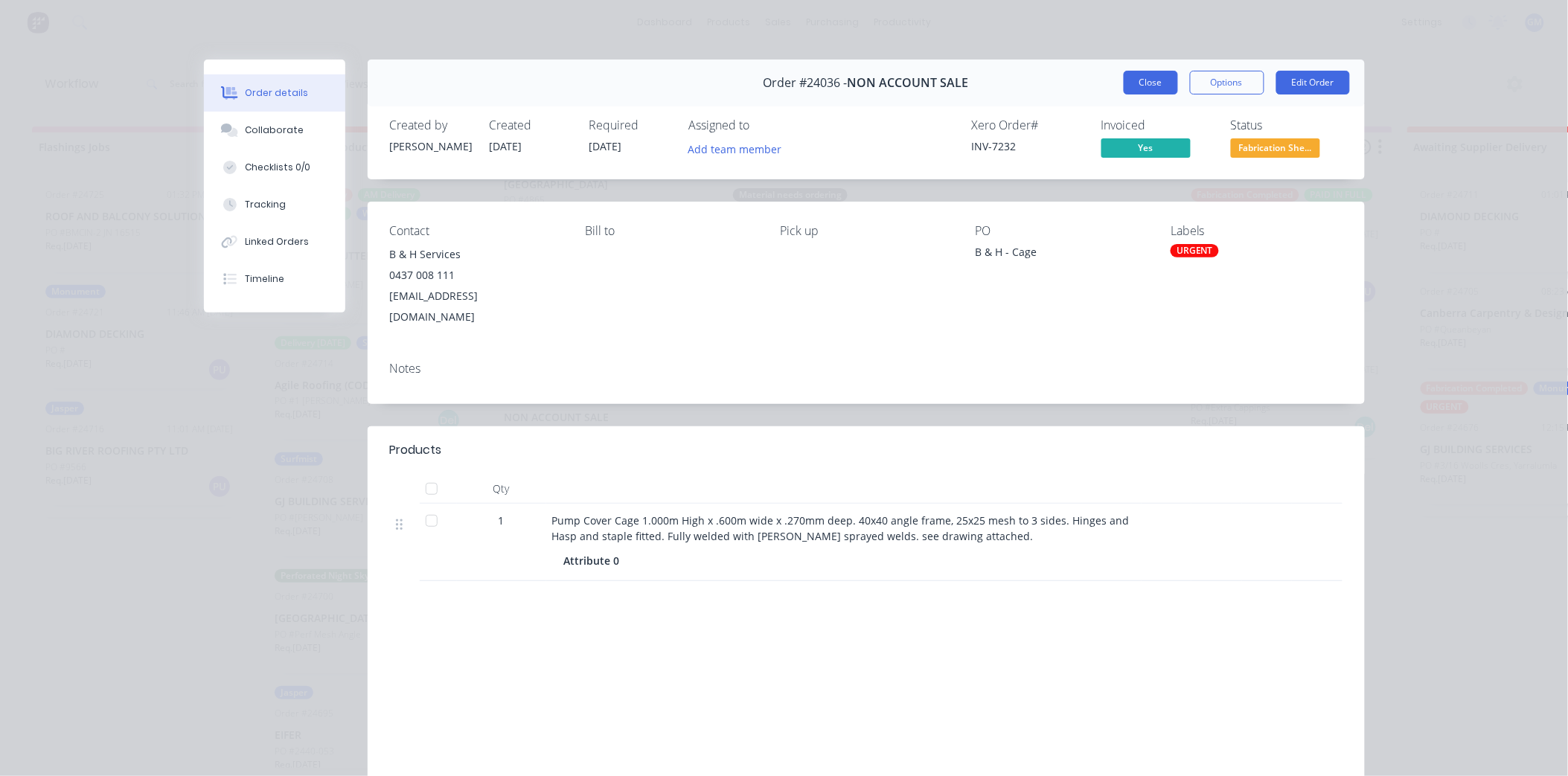
click at [1142, 84] on button "Close" at bounding box center [1150, 83] width 54 height 24
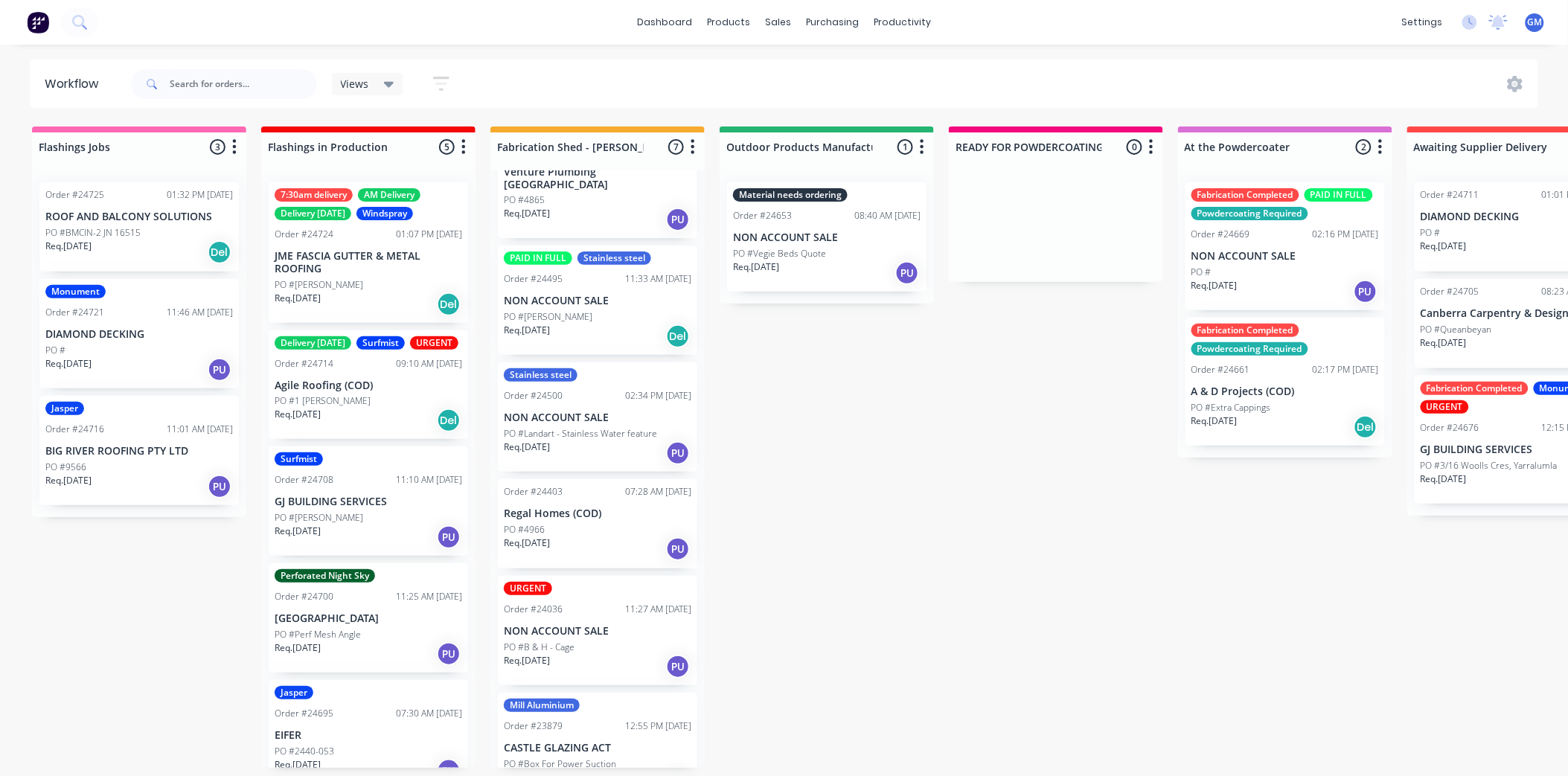
click at [587, 412] on p "NON ACCOUNT SALE" at bounding box center [597, 418] width 187 height 12
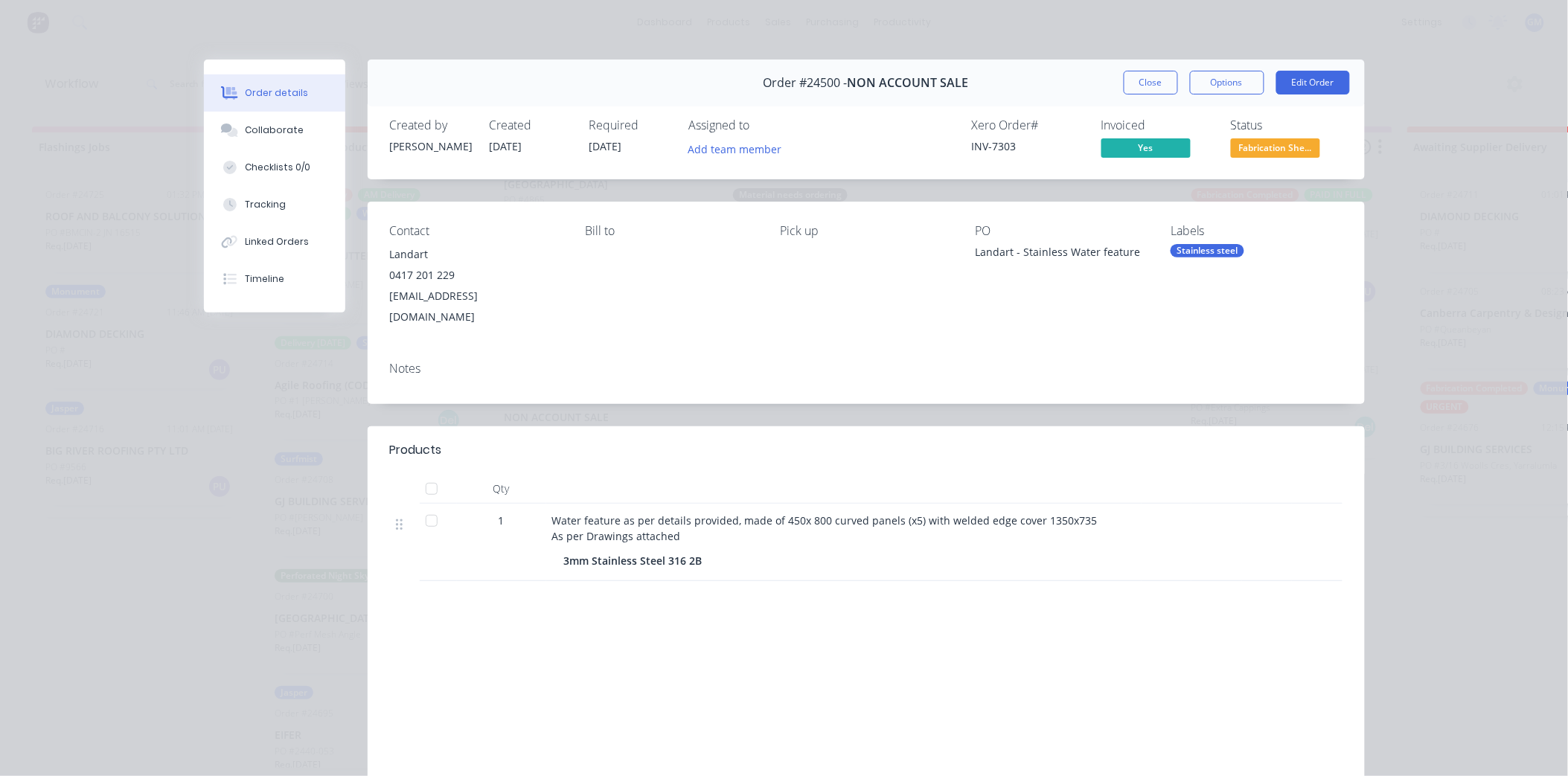
click at [1209, 251] on div "Stainless steel" at bounding box center [1207, 250] width 74 height 13
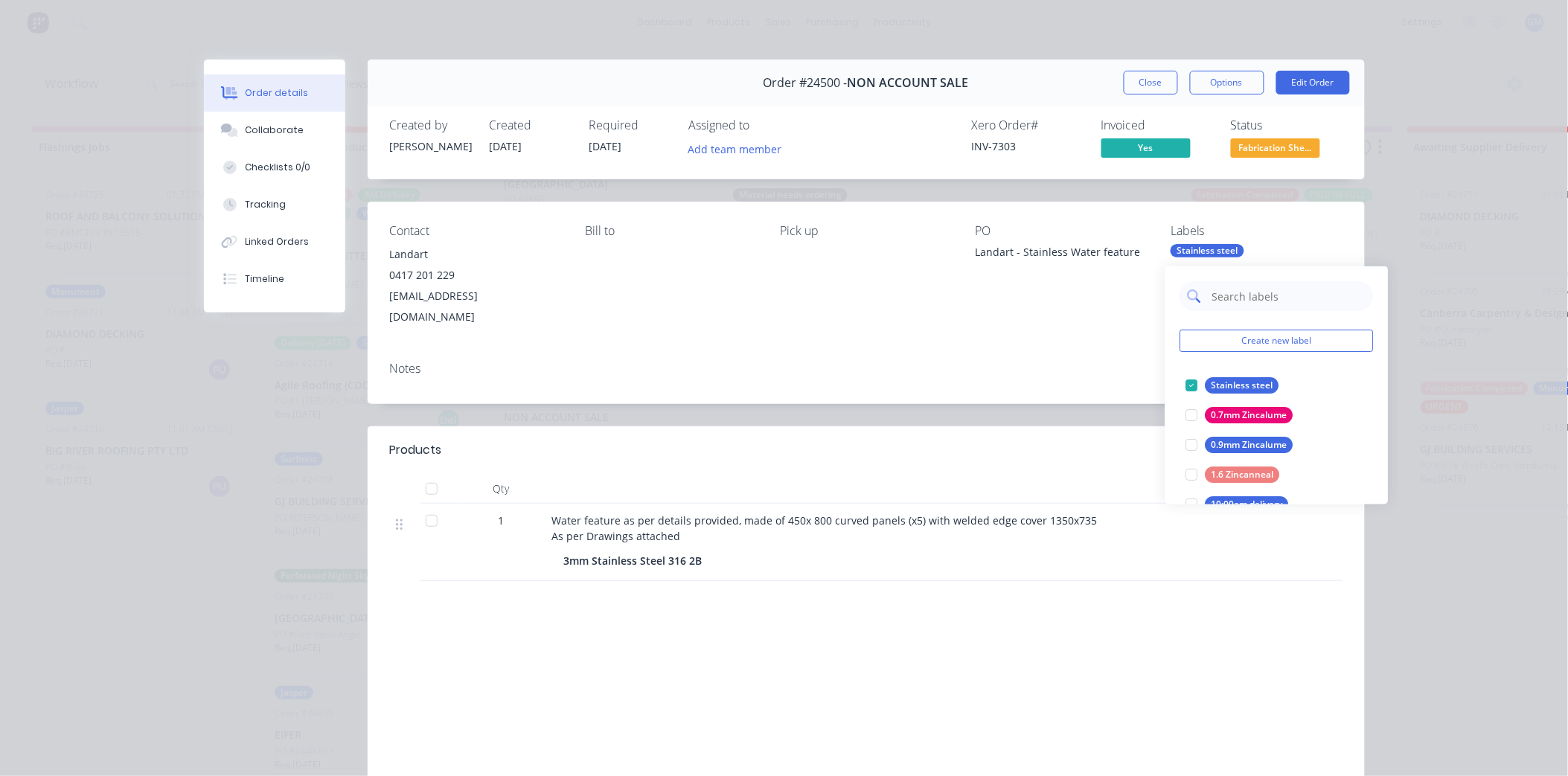
drag, startPoint x: 1248, startPoint y: 293, endPoint x: 1255, endPoint y: 296, distance: 7.6
click at [1248, 293] on input "text" at bounding box center [1288, 297] width 155 height 30
type input "urg"
click at [1020, 350] on div "Notes" at bounding box center [866, 376] width 997 height 54
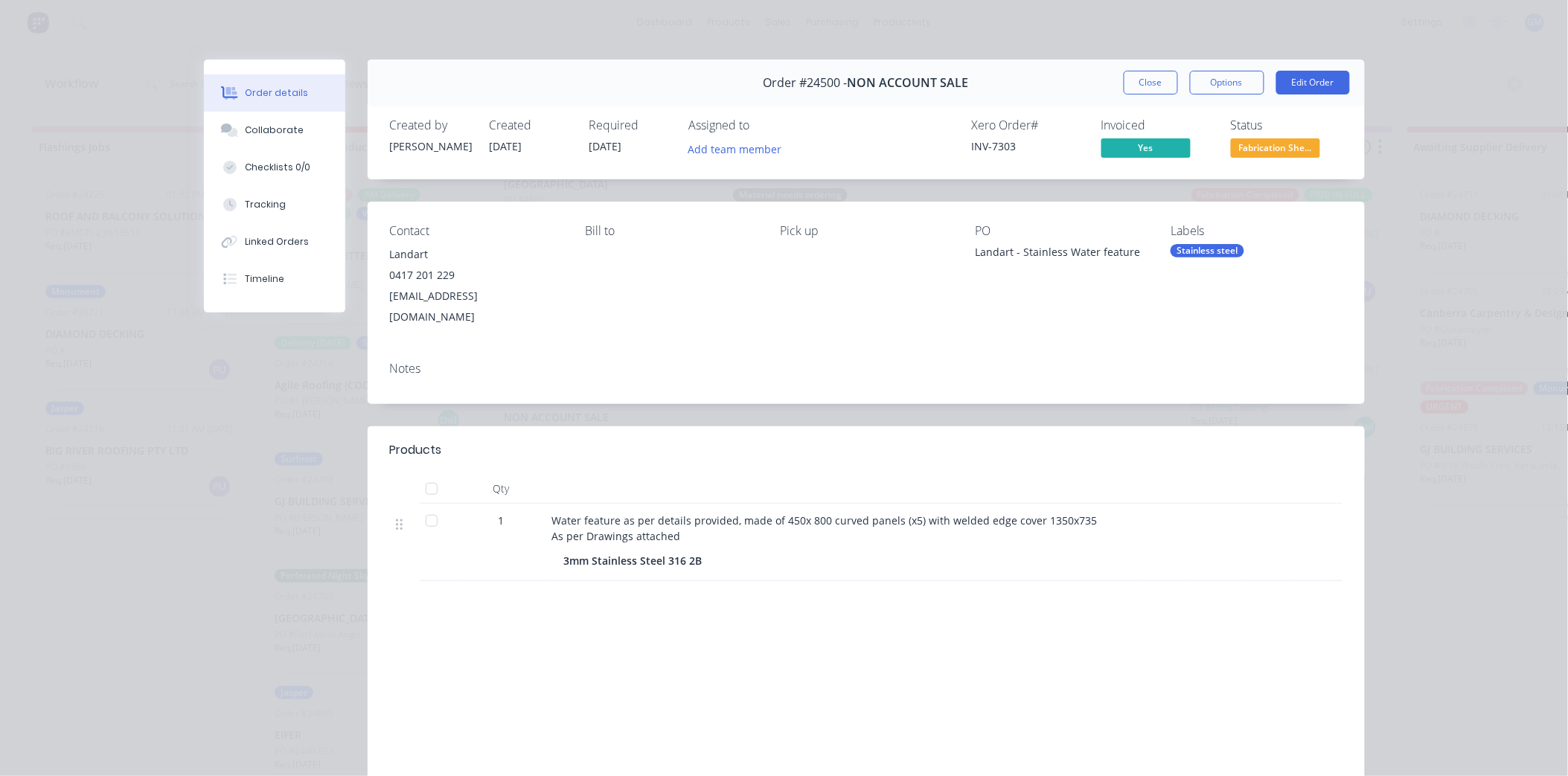
click at [1187, 251] on div "Stainless steel" at bounding box center [1207, 250] width 74 height 13
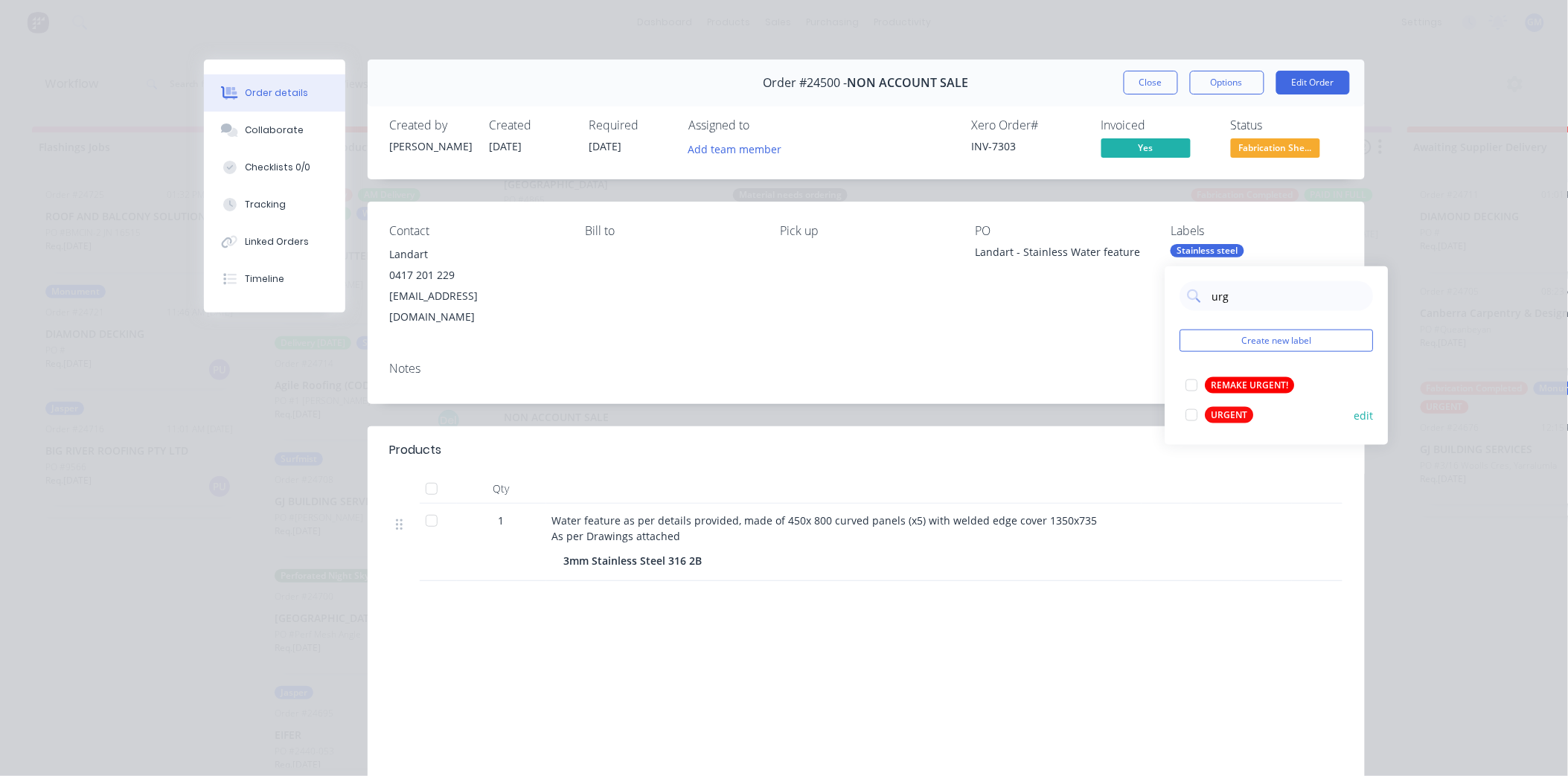
click at [1192, 409] on div at bounding box center [1192, 416] width 30 height 30
click at [1014, 363] on div "Notes" at bounding box center [866, 376] width 997 height 54
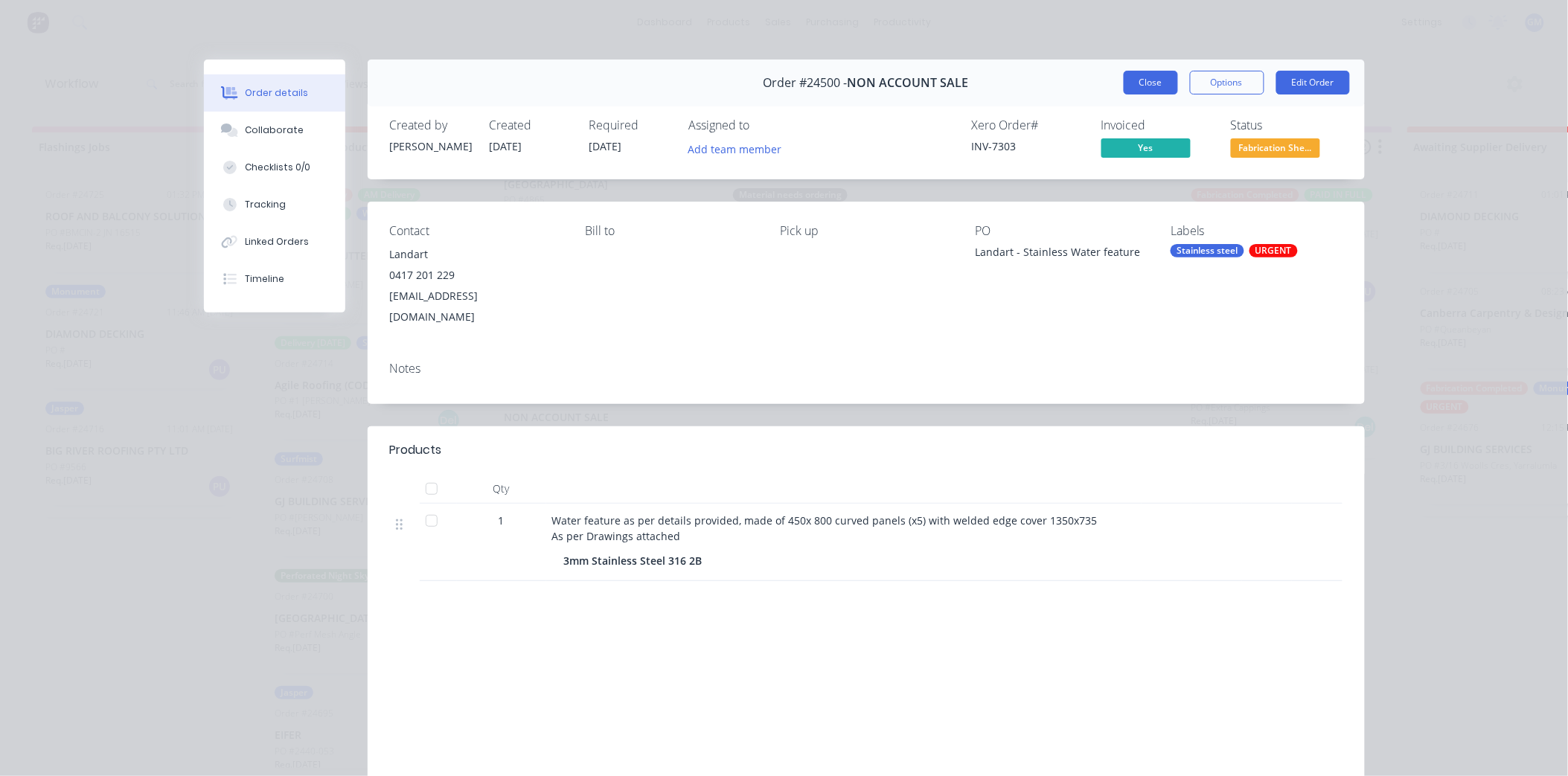
click at [1139, 83] on button "Close" at bounding box center [1150, 83] width 54 height 24
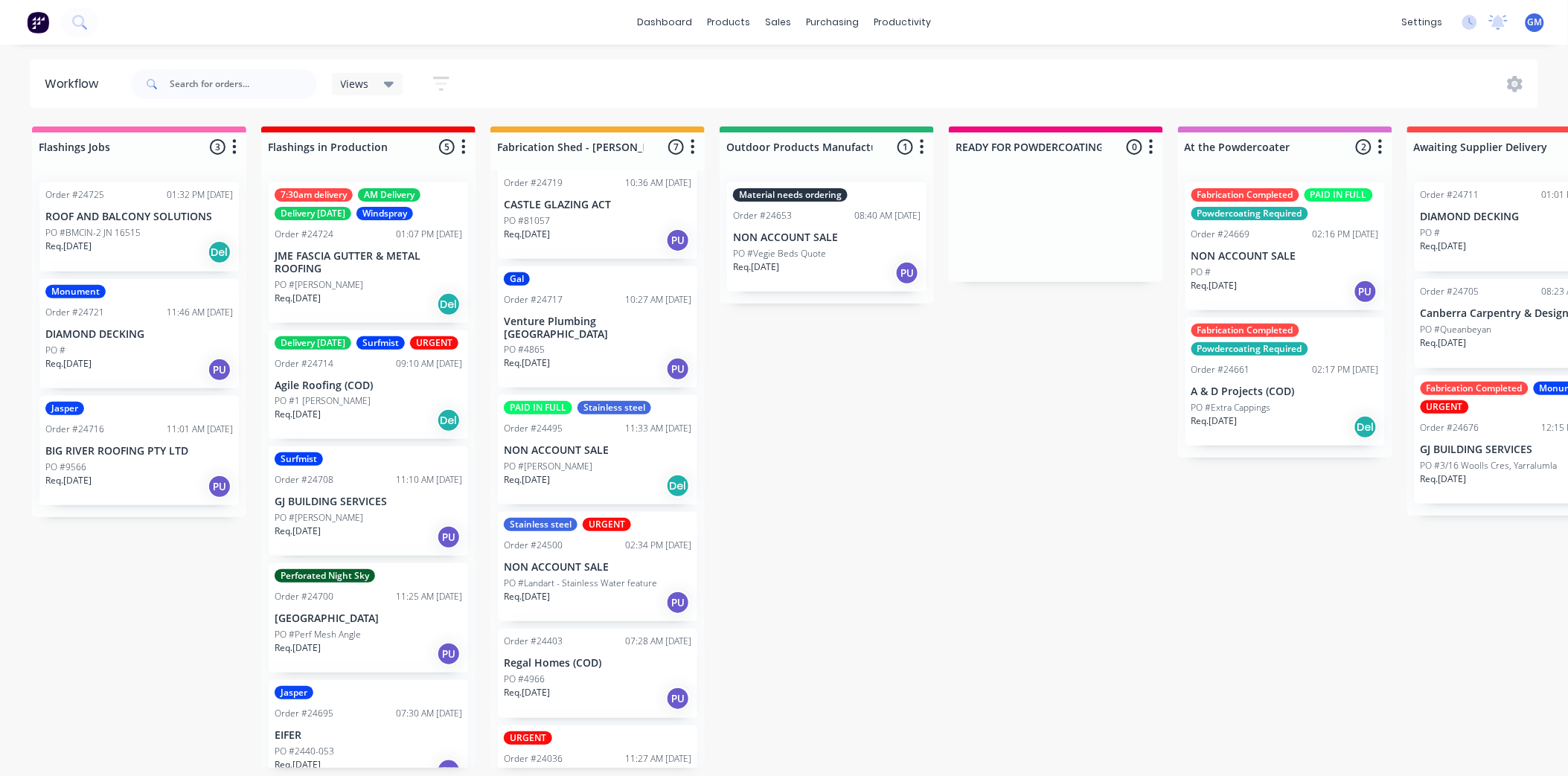
scroll to position [17, 0]
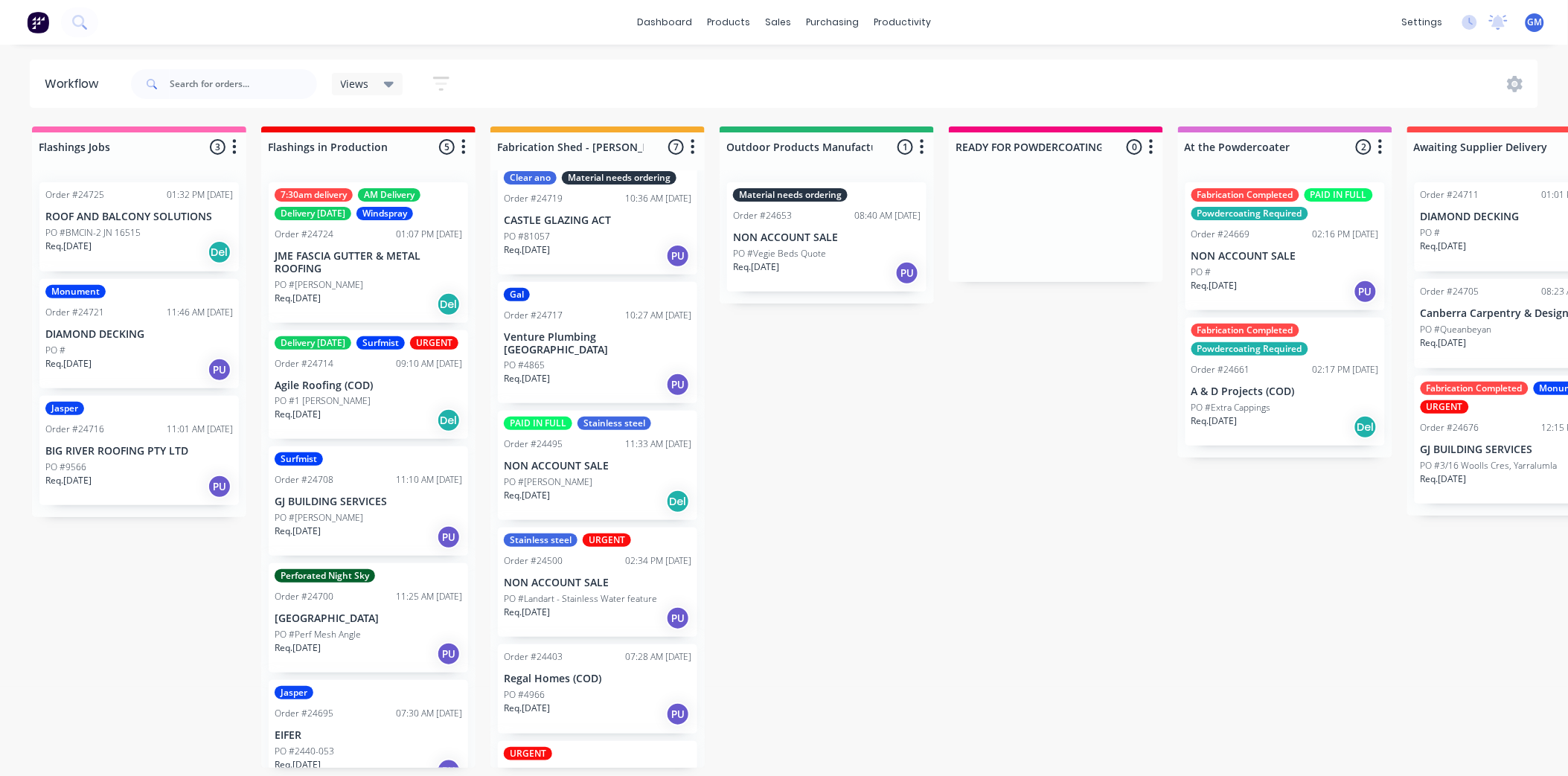
click at [603, 476] on div "PO #[PERSON_NAME]" at bounding box center [597, 482] width 187 height 13
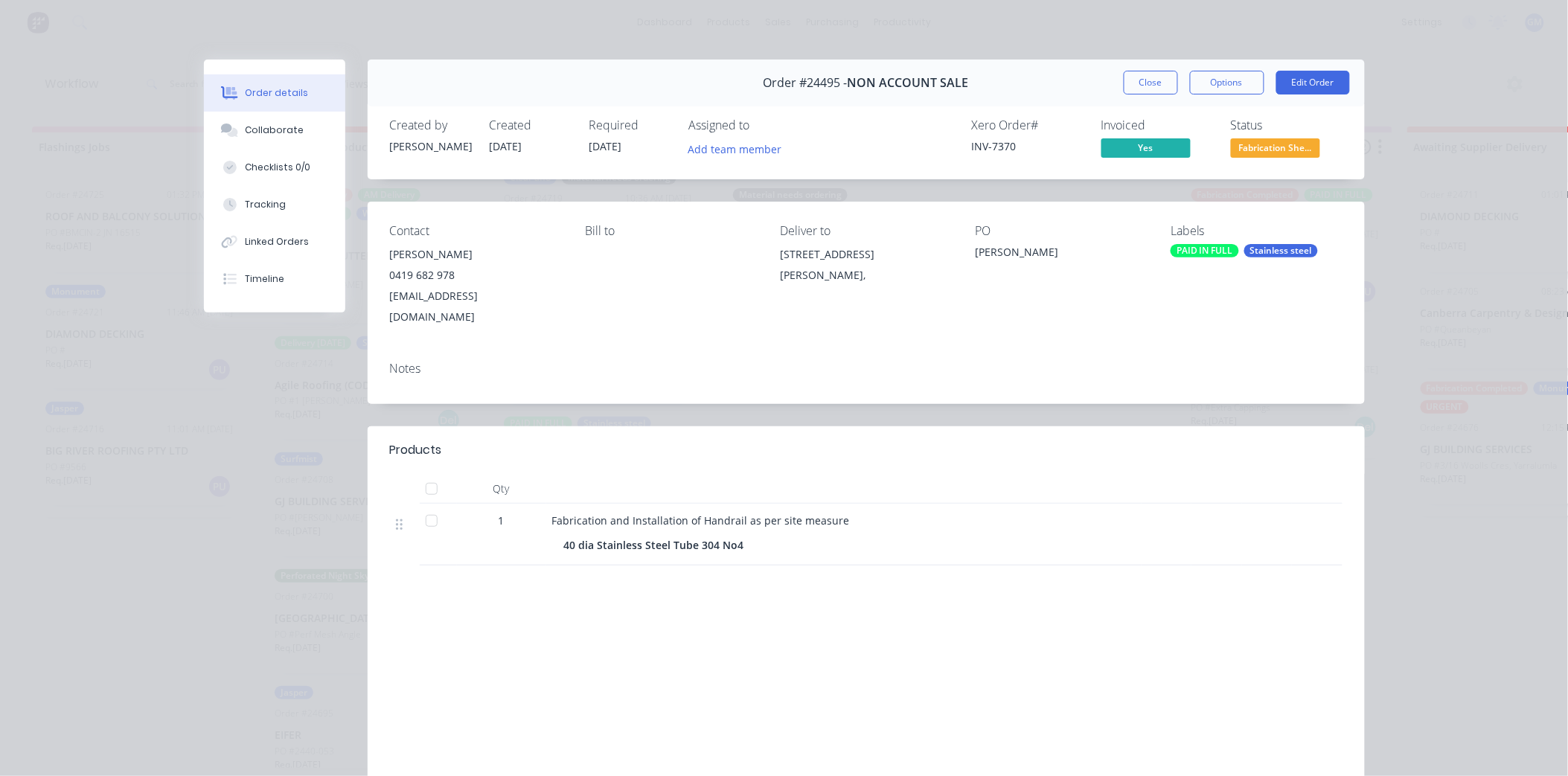
click at [1265, 253] on div "Stainless steel" at bounding box center [1280, 250] width 74 height 13
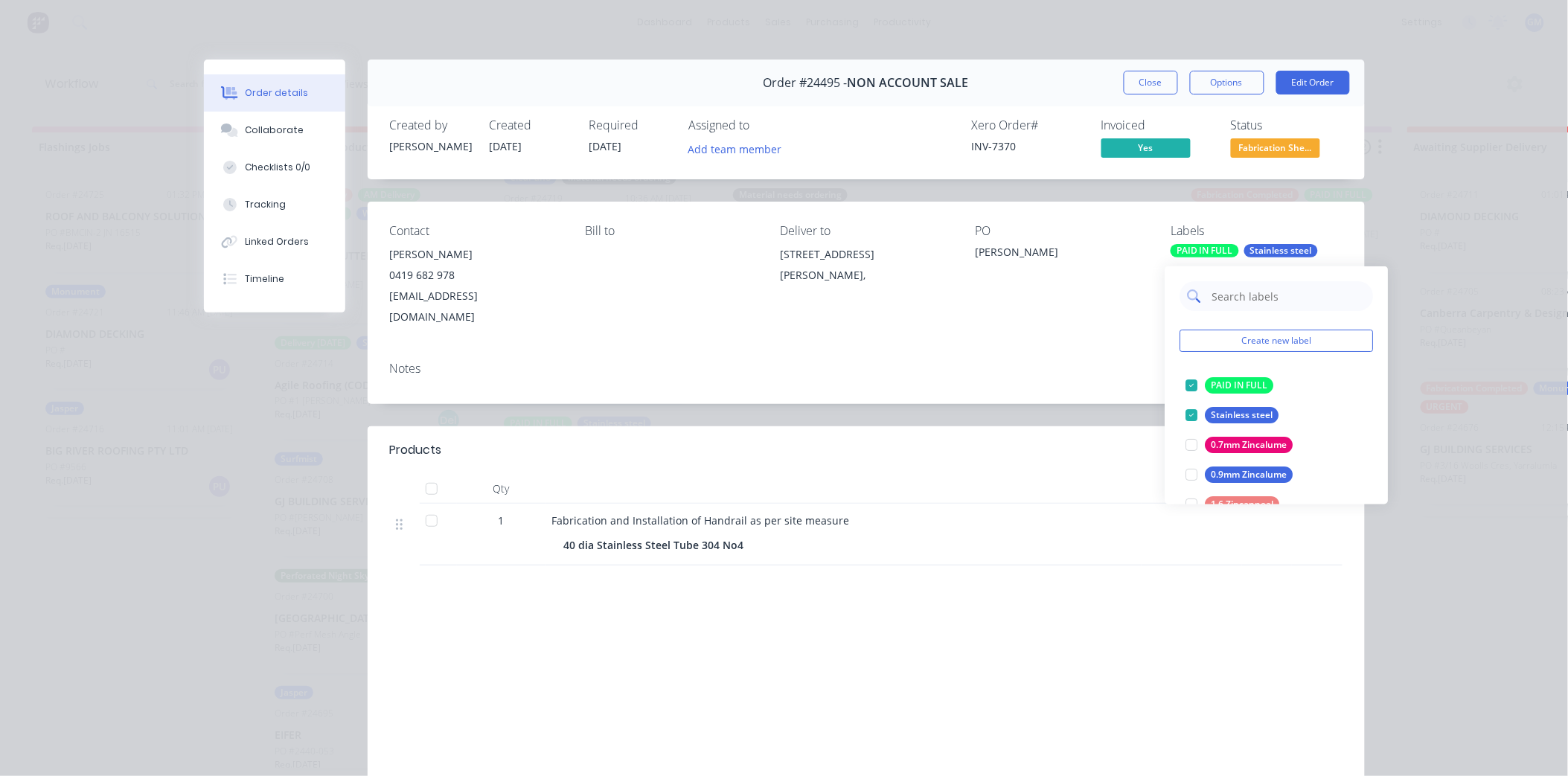
click at [1268, 297] on input "text" at bounding box center [1288, 297] width 155 height 30
type input "urg"
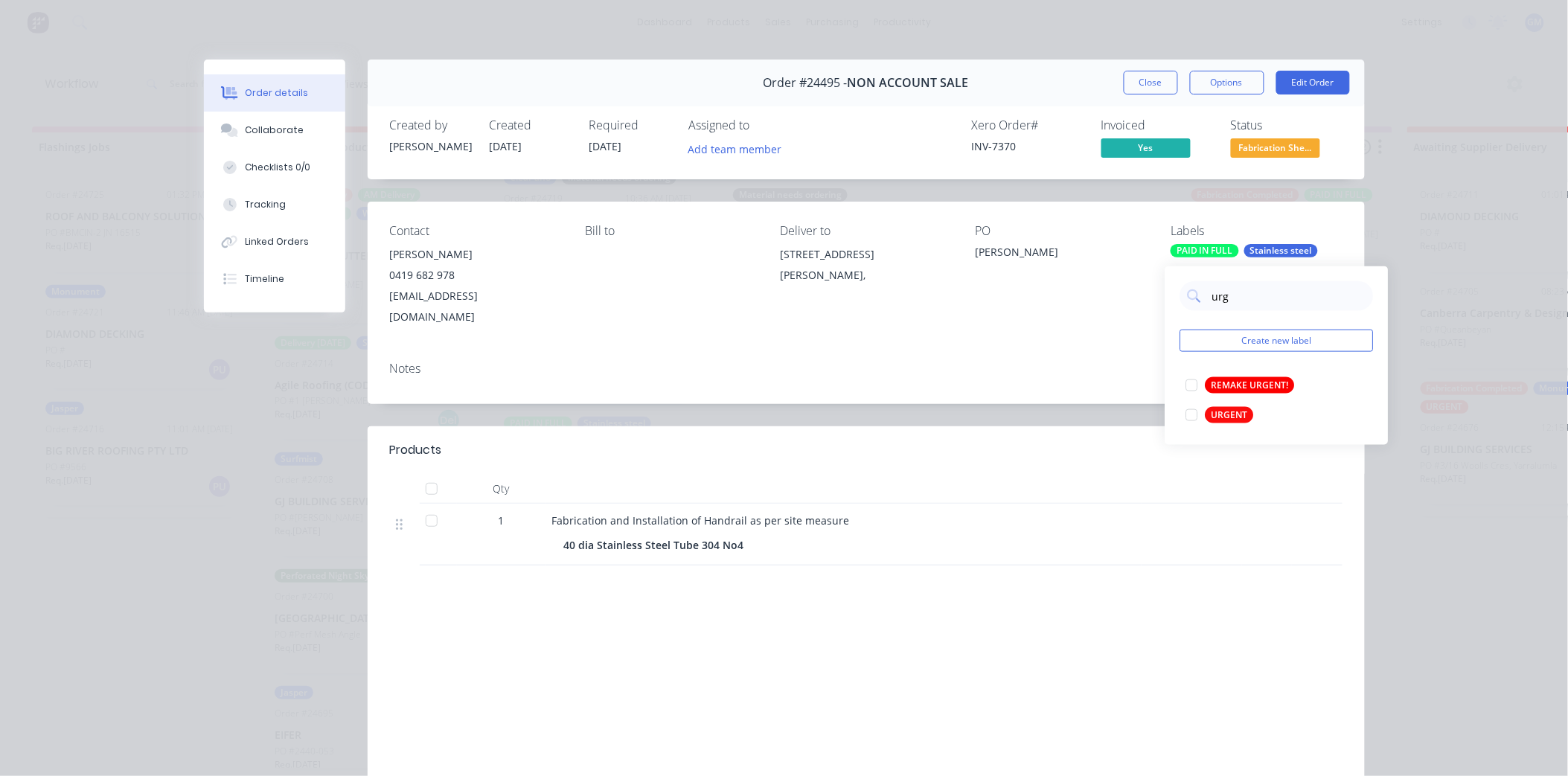
click at [1189, 408] on div at bounding box center [1192, 416] width 30 height 30
click at [979, 372] on div "Notes" at bounding box center [866, 376] width 997 height 54
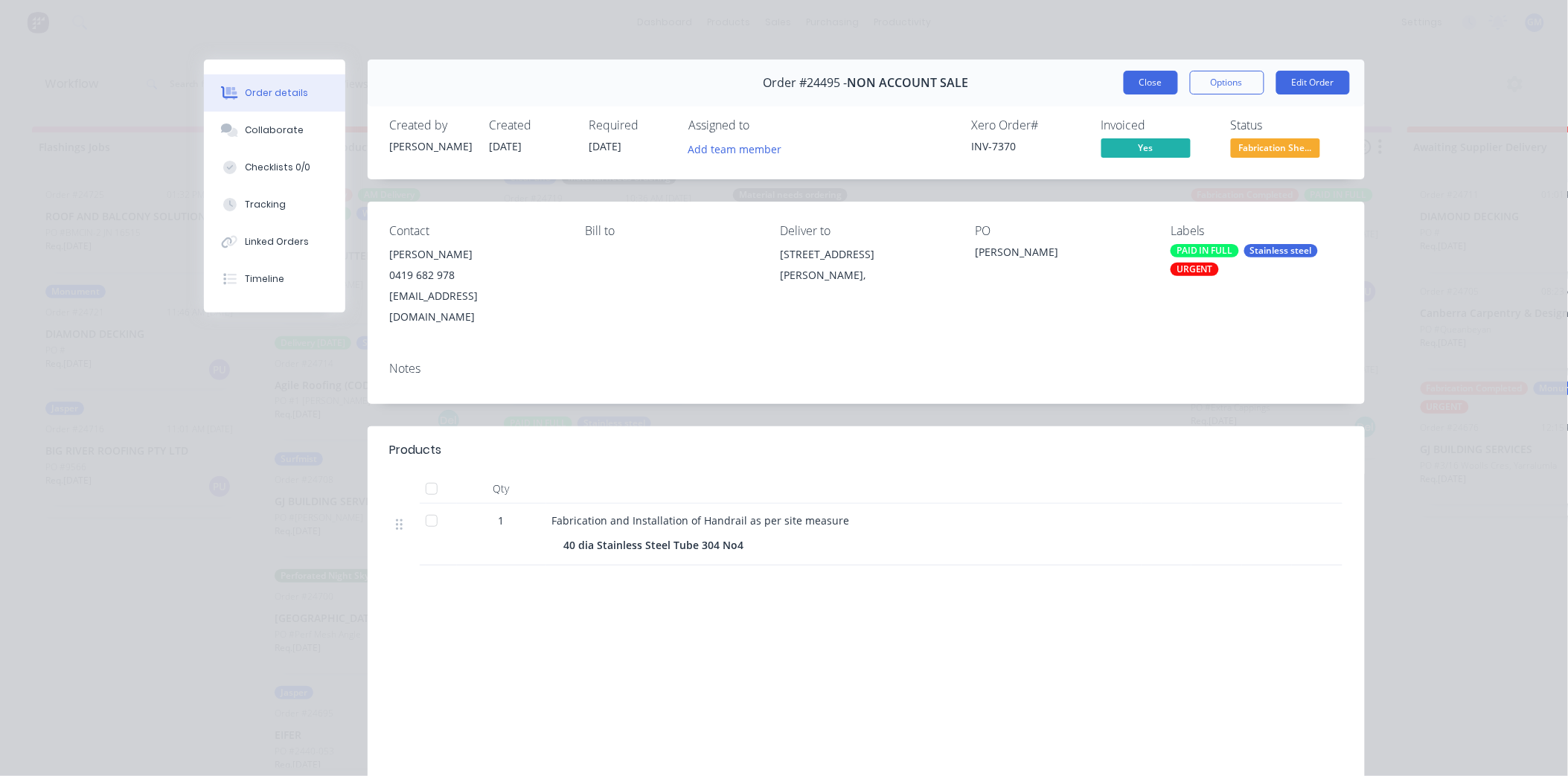
click at [1131, 83] on button "Close" at bounding box center [1150, 83] width 54 height 24
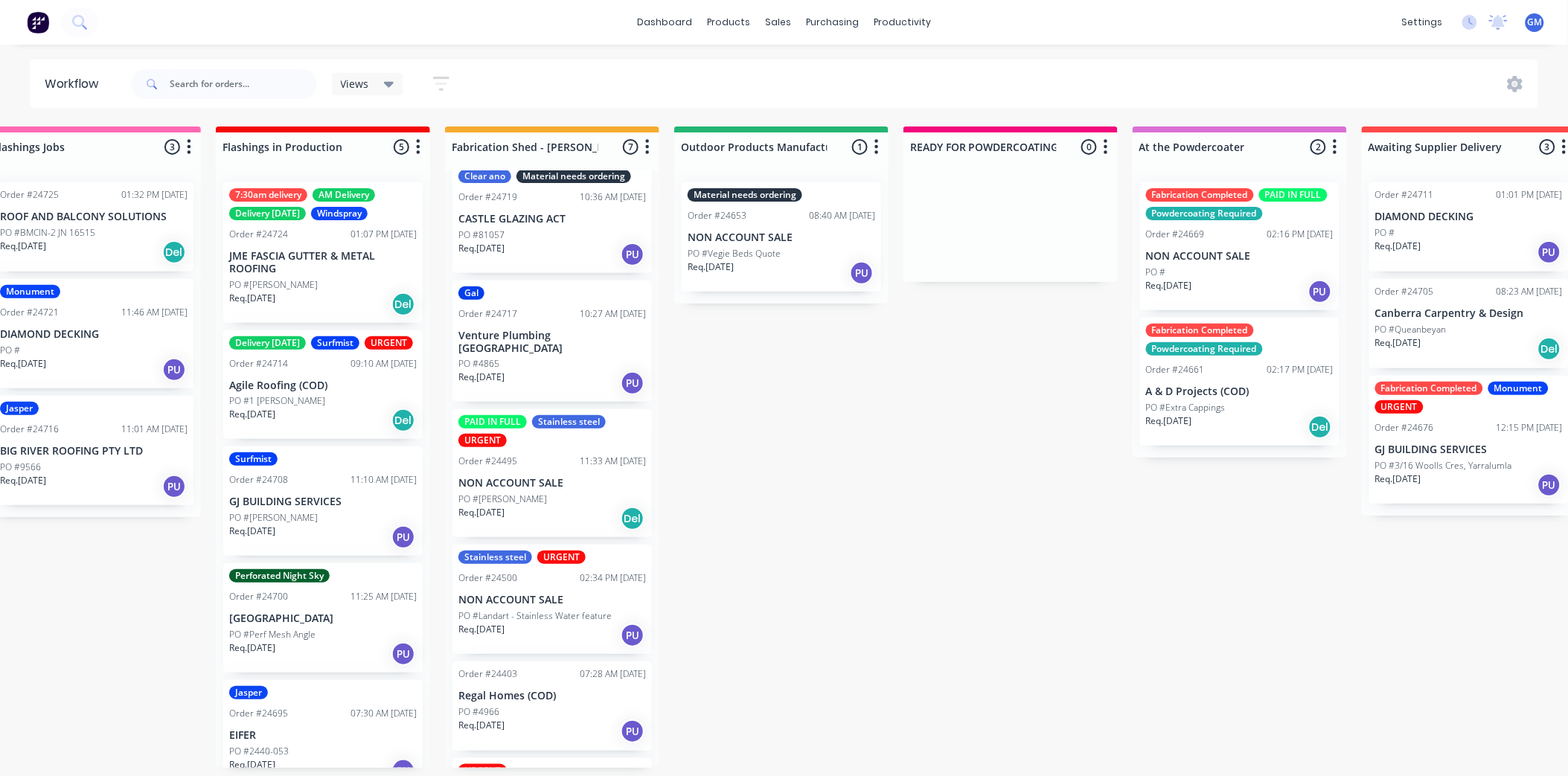
scroll to position [0, 0]
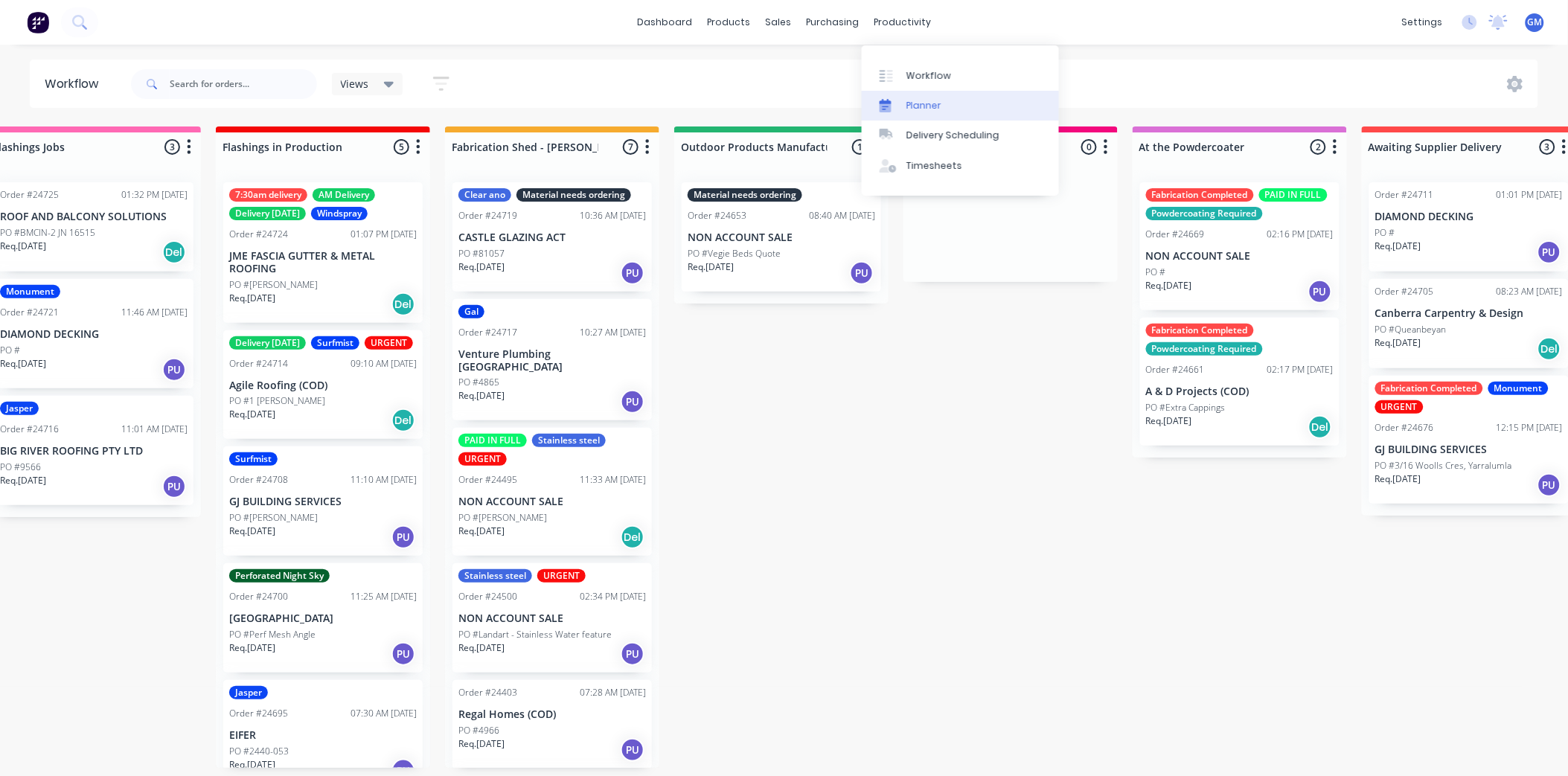
click at [926, 99] on div "Planner" at bounding box center [923, 106] width 35 height 13
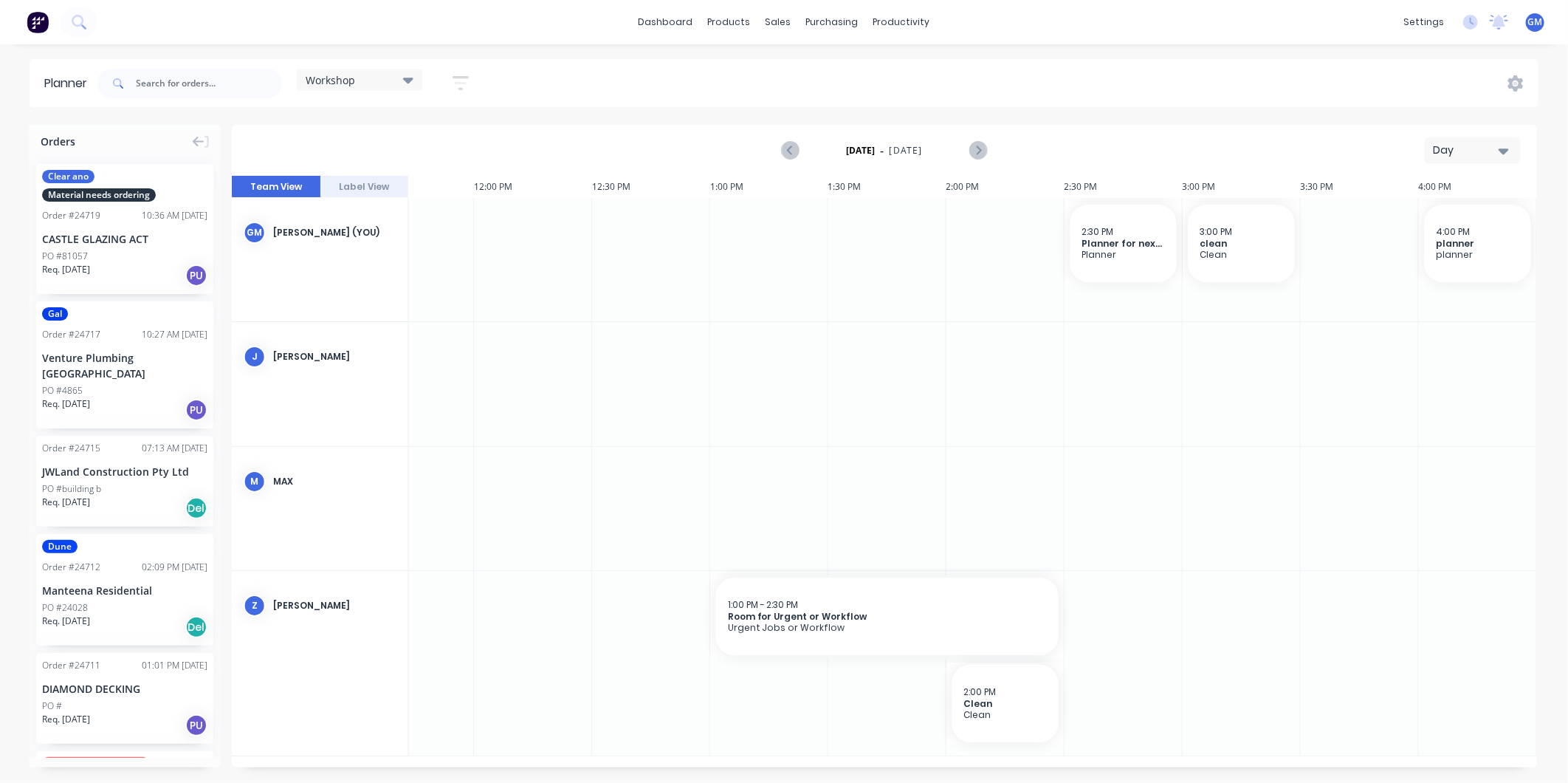
scroll to position [0, 1233]
click at [402, 74] on div "Workshop" at bounding box center [359, 79] width 107 height 13
click at [736, 86] on div "Workshop Save new view None edit Workshop (Default) edit Fab Team edit Folder e…" at bounding box center [816, 84] width 1444 height 44
click at [460, 84] on icon "button" at bounding box center [460, 83] width 11 height 3
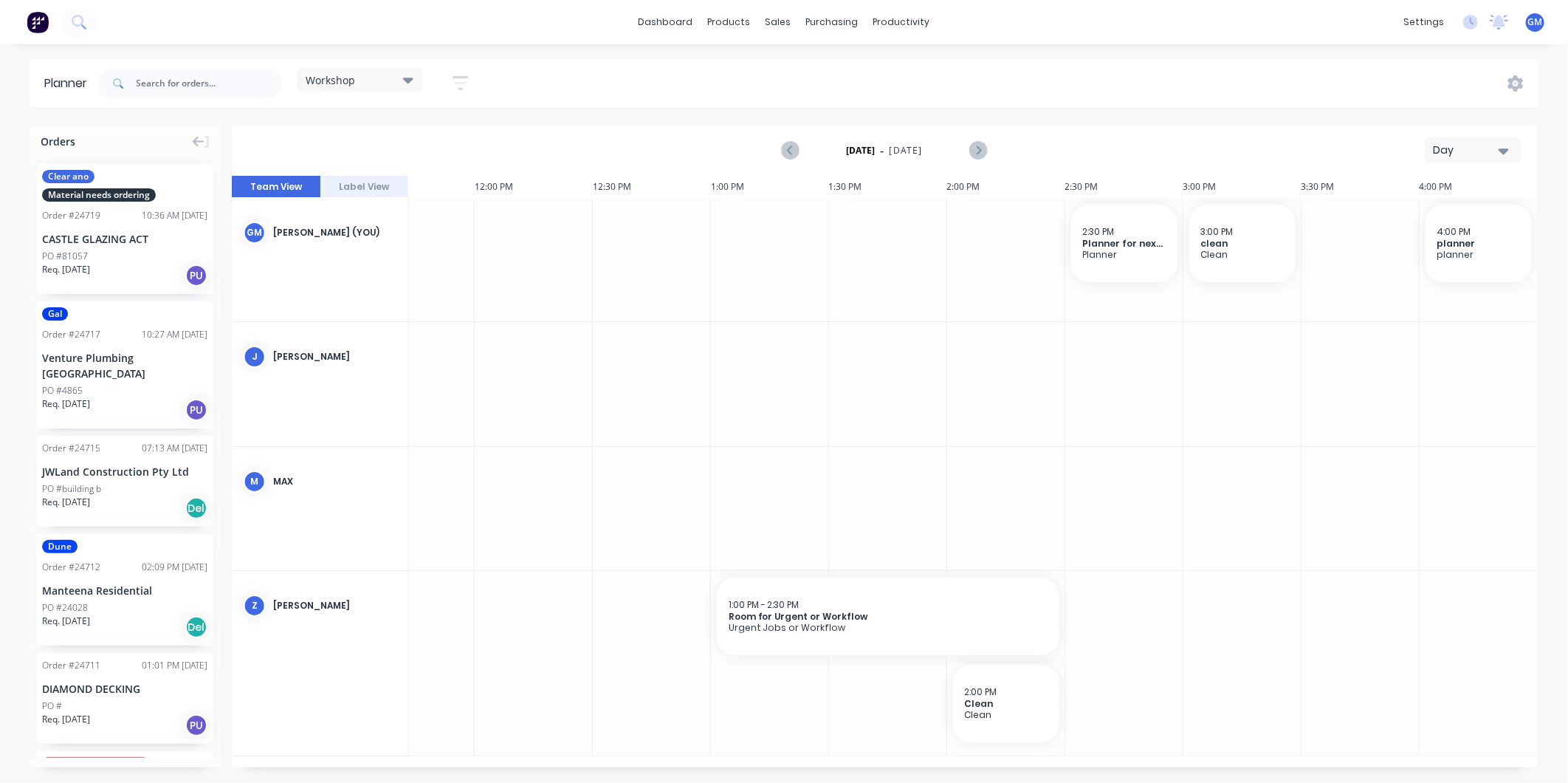
drag, startPoint x: 913, startPoint y: 770, endPoint x: 872, endPoint y: 753, distance: 44.4
click at [872, 753] on div "Orders Clear ano Material needs ordering Order # 24719 10:36 AM 25/08/25 CASTLE…" at bounding box center [784, 454] width 1568 height 657
click at [976, 149] on icon "Next page" at bounding box center [977, 151] width 18 height 18
click at [180, 84] on input "text" at bounding box center [209, 84] width 146 height 30
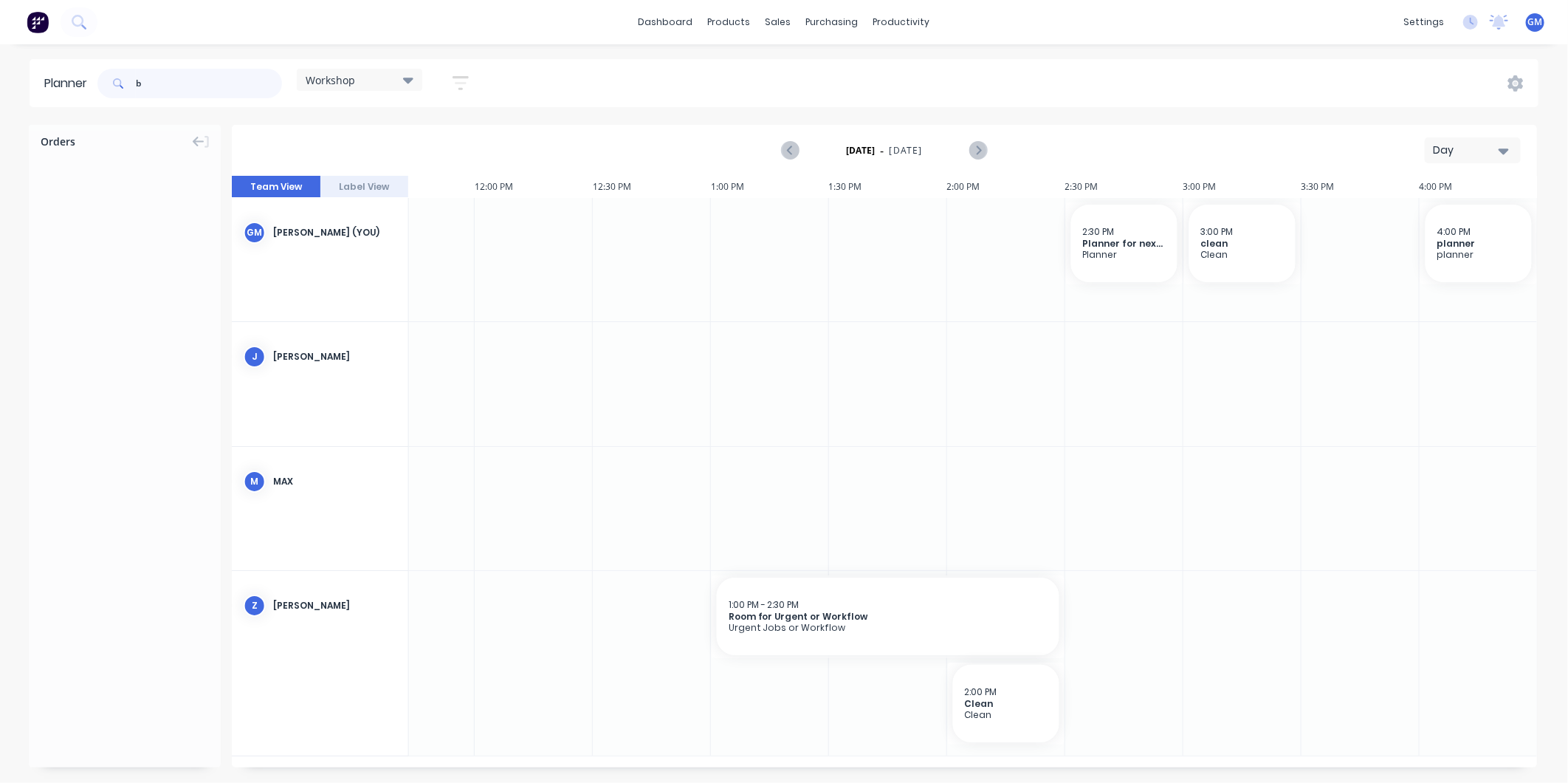
type input "b"
type input "24036"
click at [980, 156] on icon "Next page" at bounding box center [977, 151] width 18 height 18
drag, startPoint x: 281, startPoint y: 364, endPoint x: 39, endPoint y: 185, distance: 301.0
click at [796, 151] on icon "Previous page" at bounding box center [791, 151] width 18 height 18
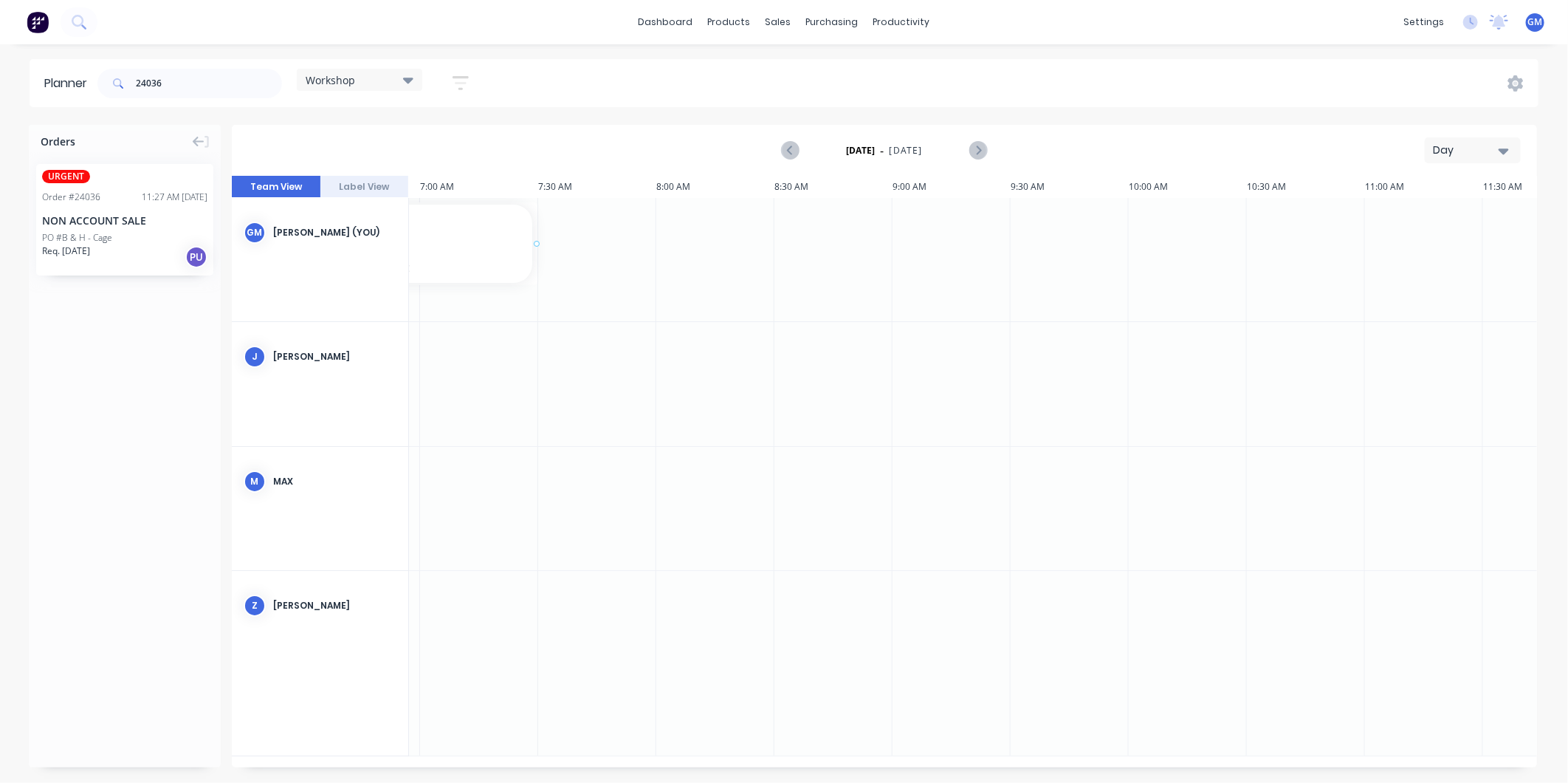
scroll to position [0, 70]
drag, startPoint x: 109, startPoint y: 215, endPoint x: 727, endPoint y: 218, distance: 618.0
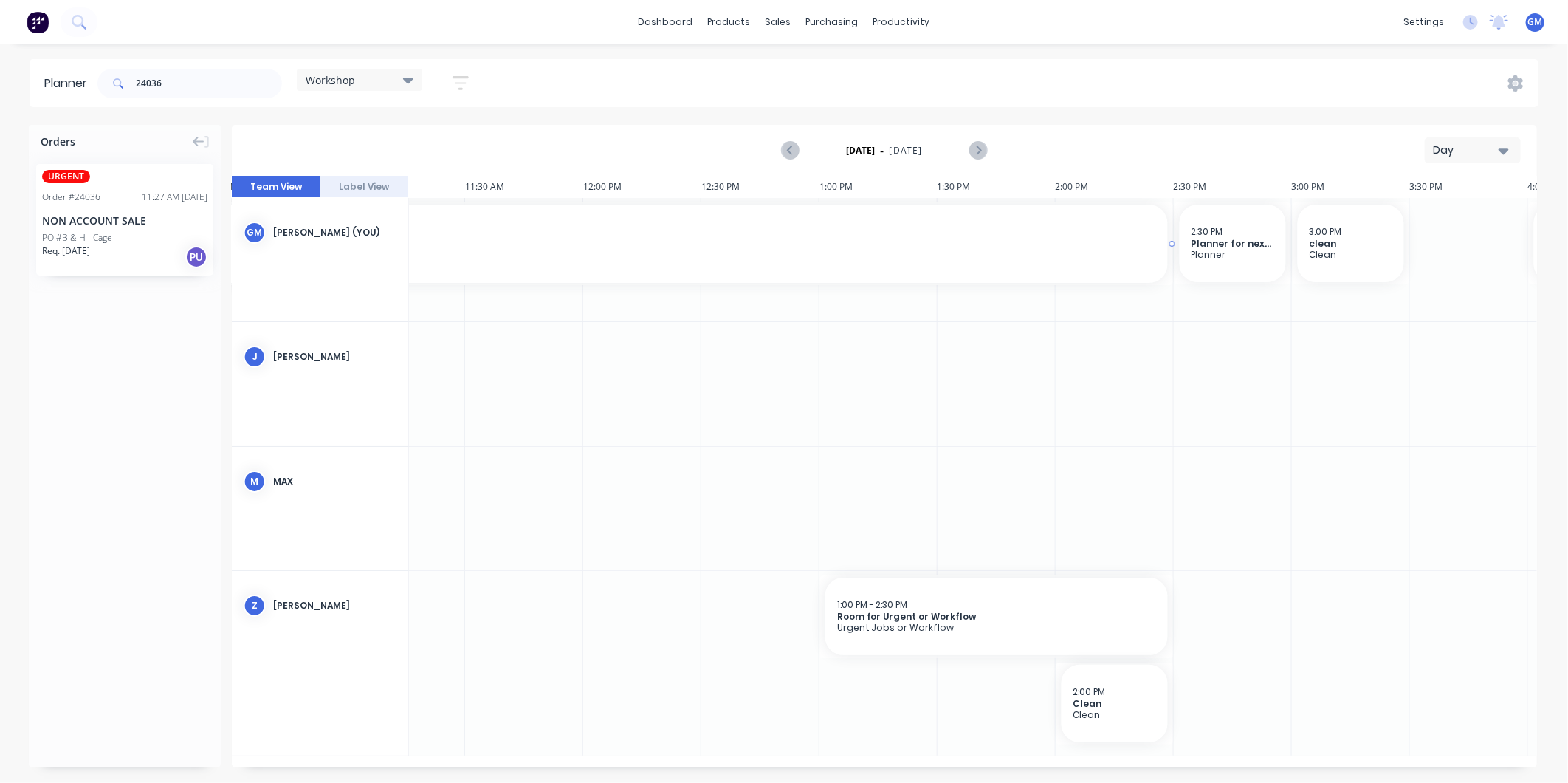
drag, startPoint x: 806, startPoint y: 244, endPoint x: 1206, endPoint y: 245, distance: 400.0
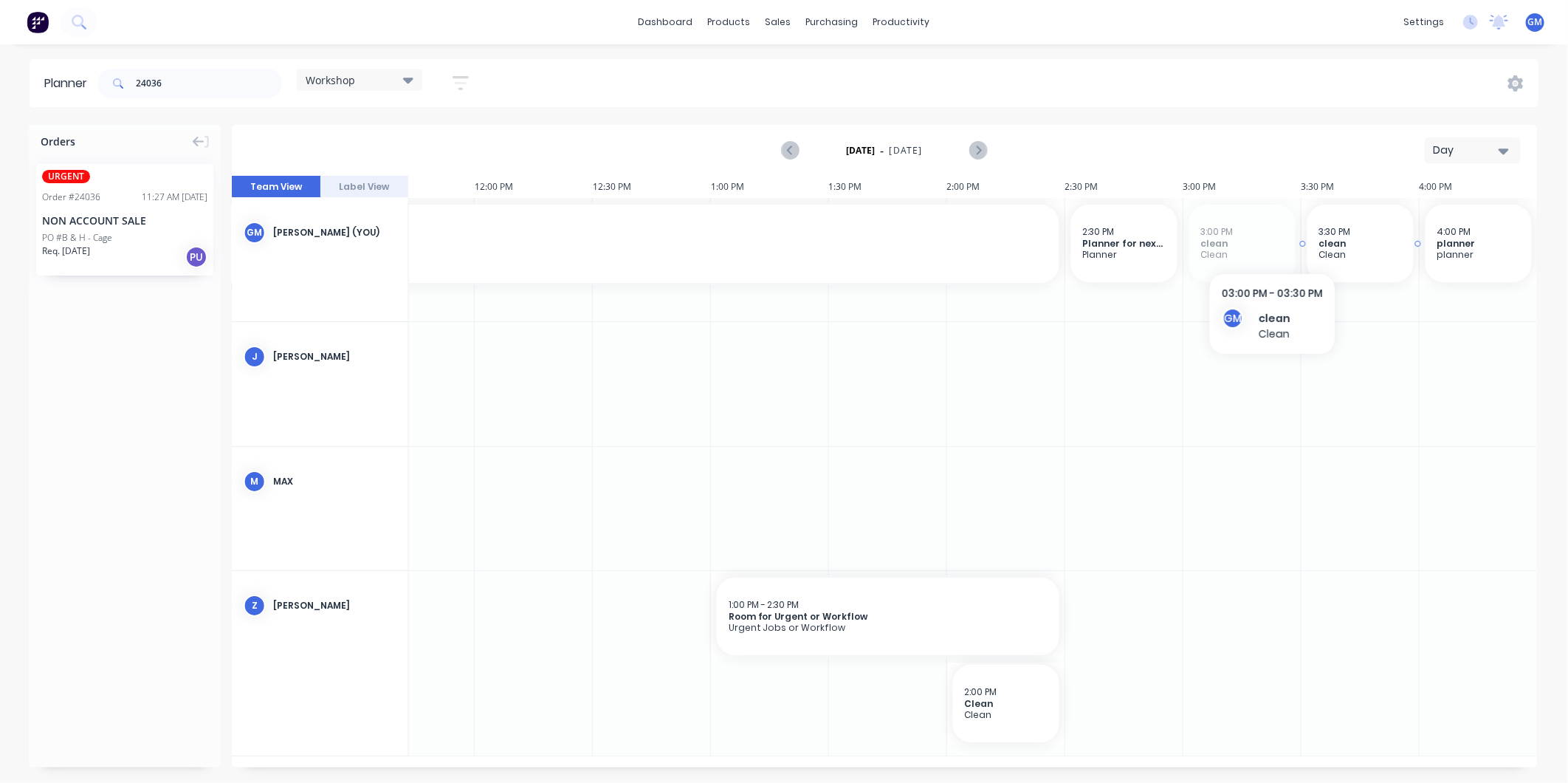
drag, startPoint x: 1244, startPoint y: 244, endPoint x: 1345, endPoint y: 239, distance: 101.1
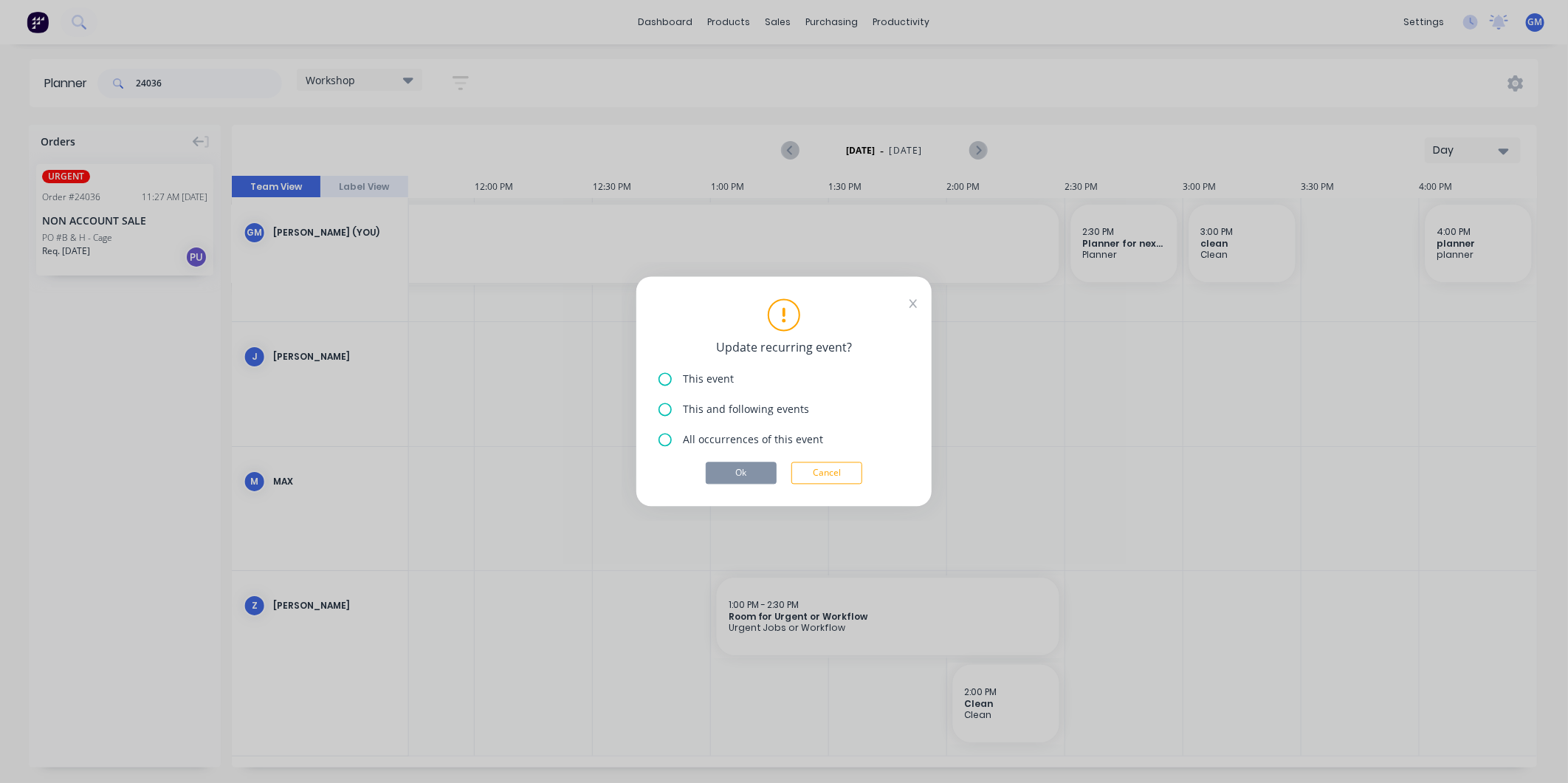
click at [1231, 237] on div "Update recurring event? This event This and following events All occurrences of…" at bounding box center [784, 391] width 1568 height 783
drag, startPoint x: 910, startPoint y: 304, endPoint x: 846, endPoint y: 500, distance: 206.2
click at [909, 306] on icon at bounding box center [913, 305] width 8 height 11
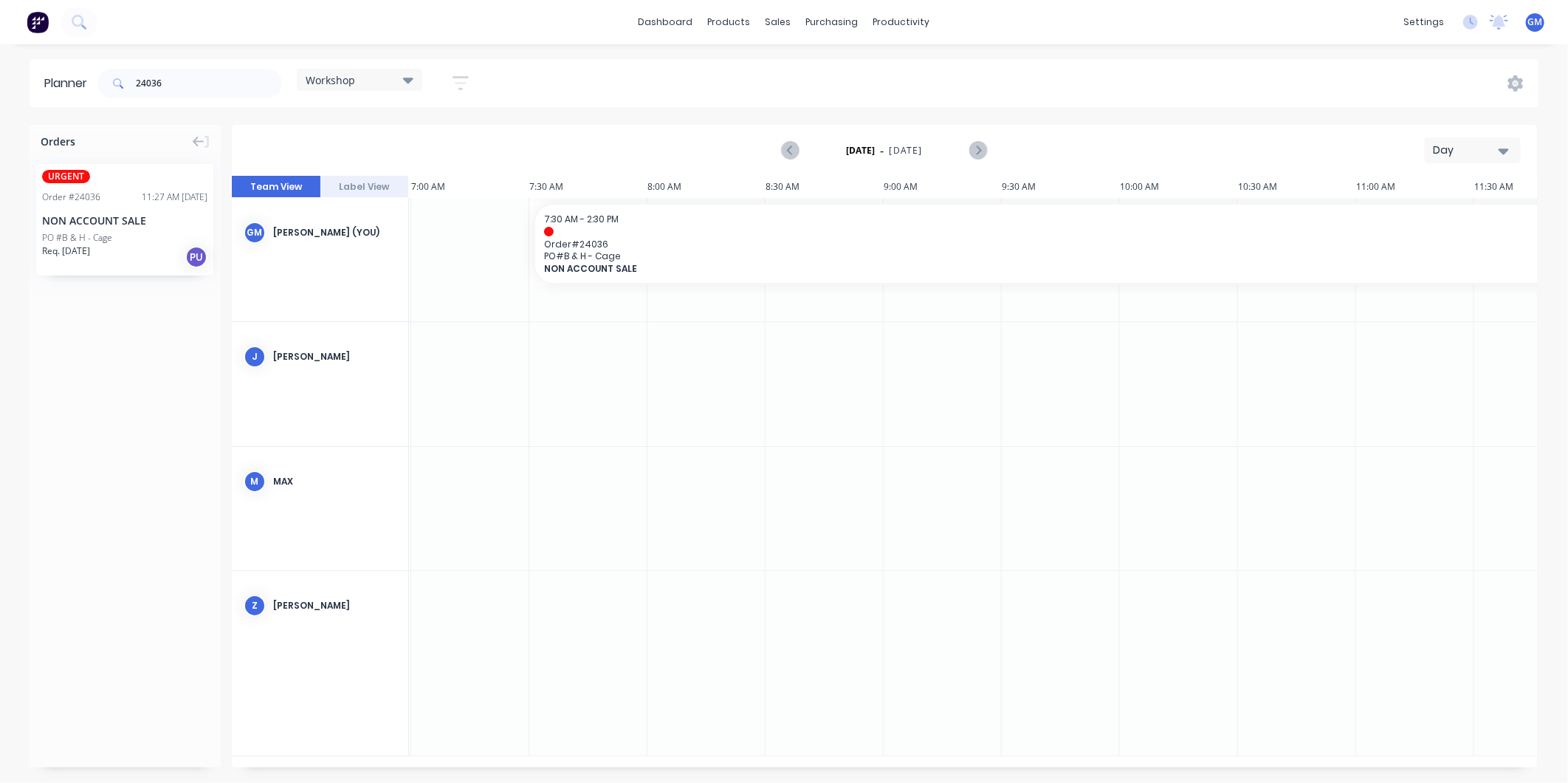
scroll to position [0, 0]
drag, startPoint x: 89, startPoint y: 98, endPoint x: 45, endPoint y: 99, distance: 44.0
click at [45, 99] on header "Planner 24036 Workshop Save new view None edit Workshop (Default) edit Fab Team…" at bounding box center [784, 83] width 1509 height 48
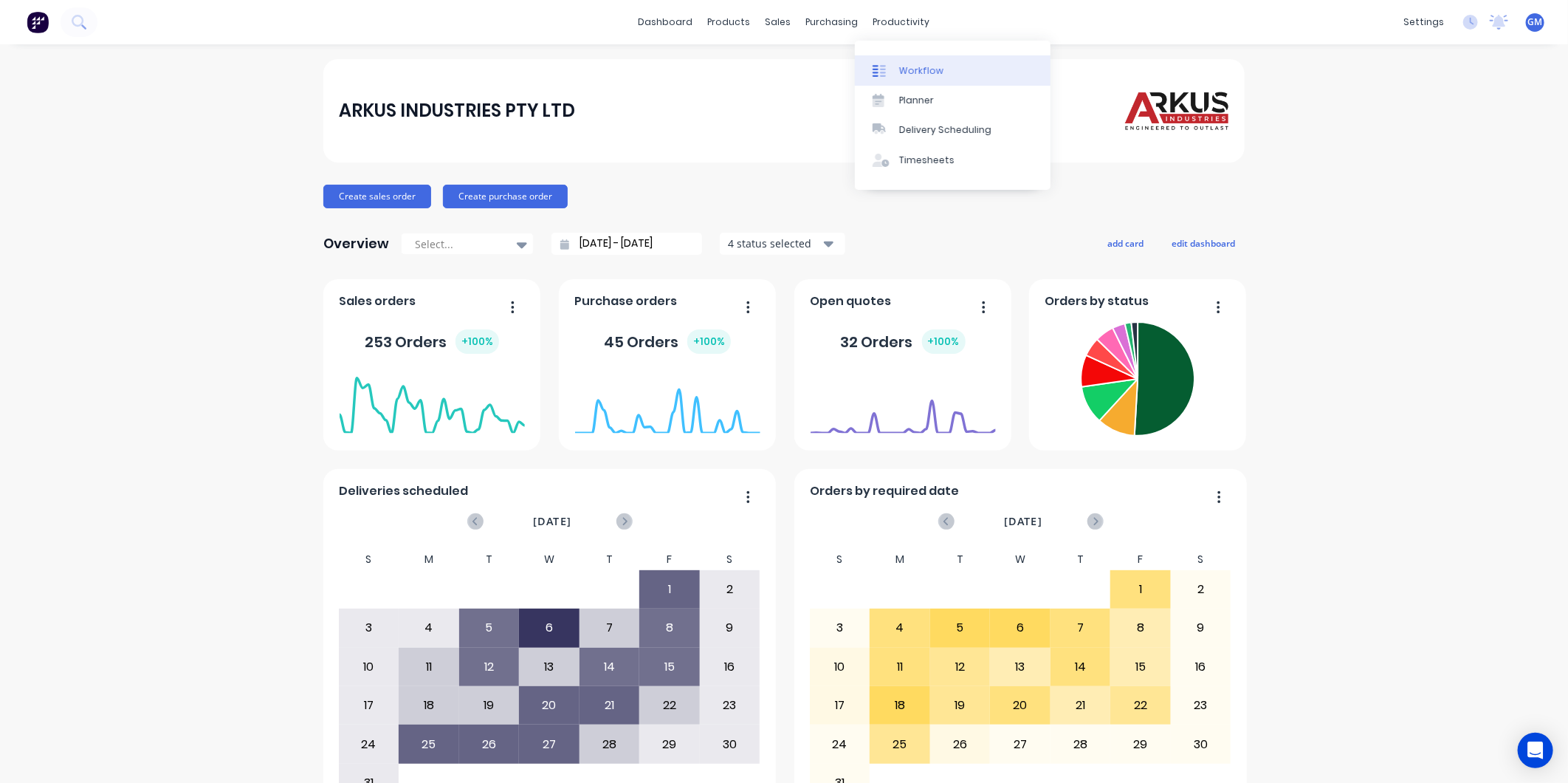
click at [904, 64] on div "Workflow" at bounding box center [921, 70] width 44 height 13
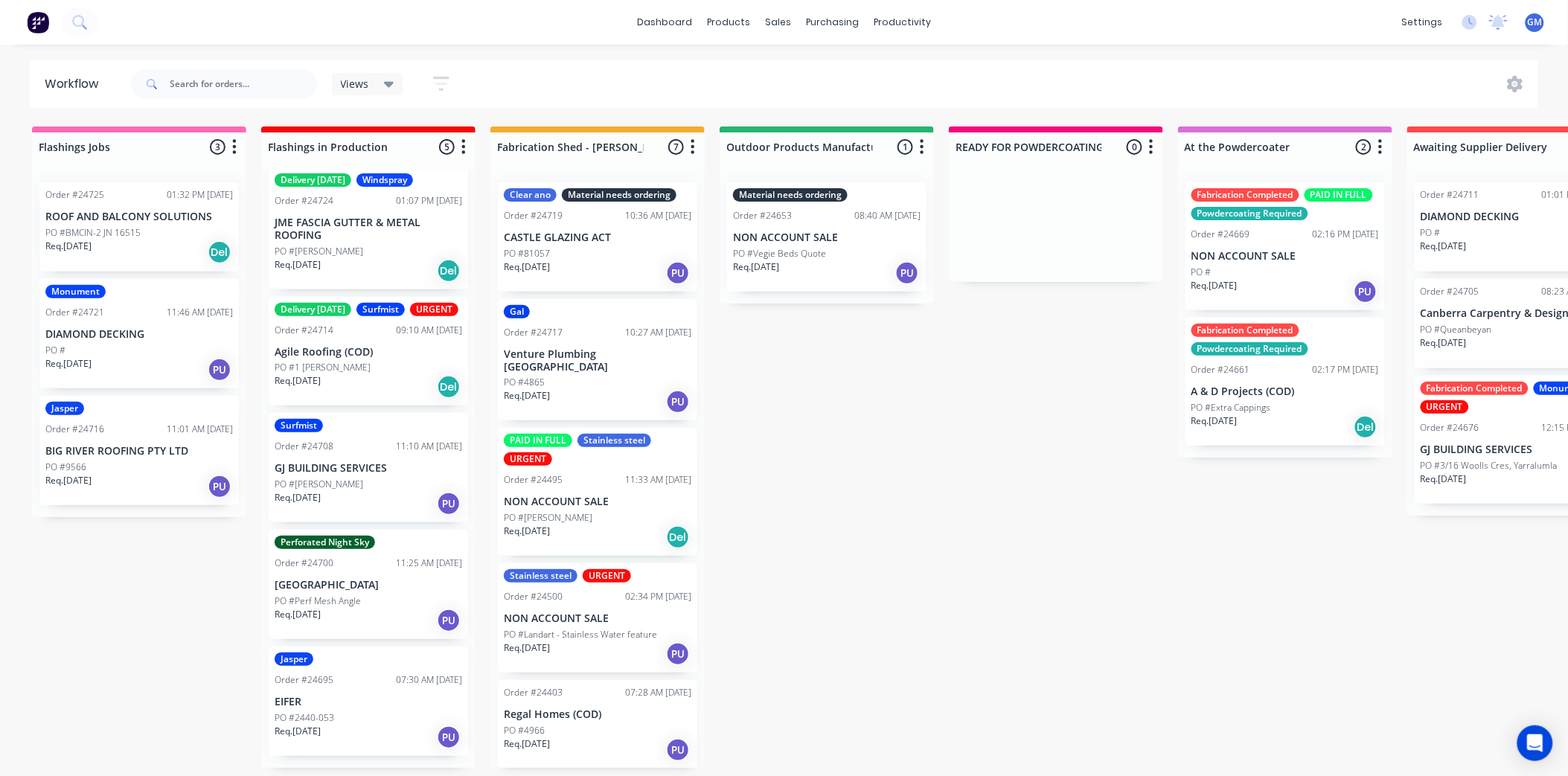
click at [855, 463] on div "Flashings Jobs 3 Status colour #FF69B4 hex #FF69B4 Save Cancel Notifications Em…" at bounding box center [1553, 447] width 3129 height 642
click at [734, 447] on div "Flashings Jobs 3 Status colour #FF69B4 hex #FF69B4 Save Cancel Notifications Em…" at bounding box center [1553, 447] width 3129 height 642
click at [1245, 539] on div "Flashings Jobs 3 Status colour #FF69B4 hex #FF69B4 Save Cancel Notifications Em…" at bounding box center [1553, 447] width 3129 height 642
click at [114, 641] on div "Flashings Jobs 3 Status colour #FF69B4 hex #FF69B4 Save Cancel Notifications Em…" at bounding box center [1553, 447] width 3129 height 642
